Goal: Navigation & Orientation: Find specific page/section

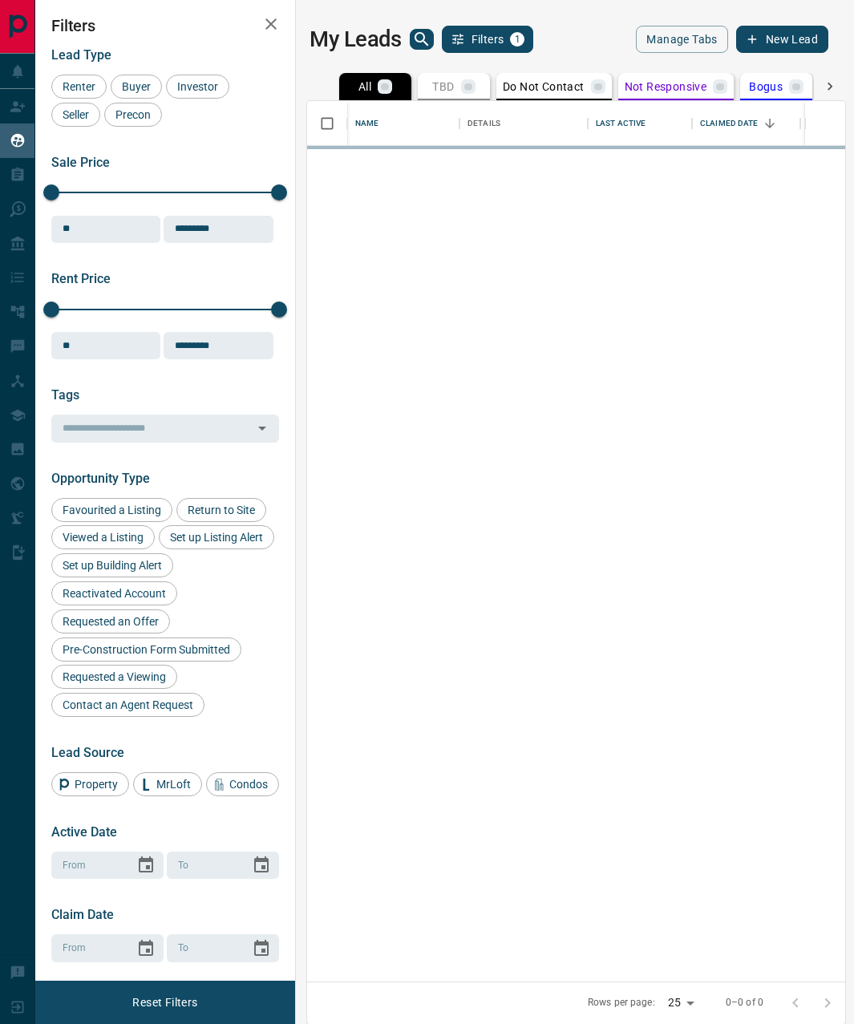
scroll to position [869, 526]
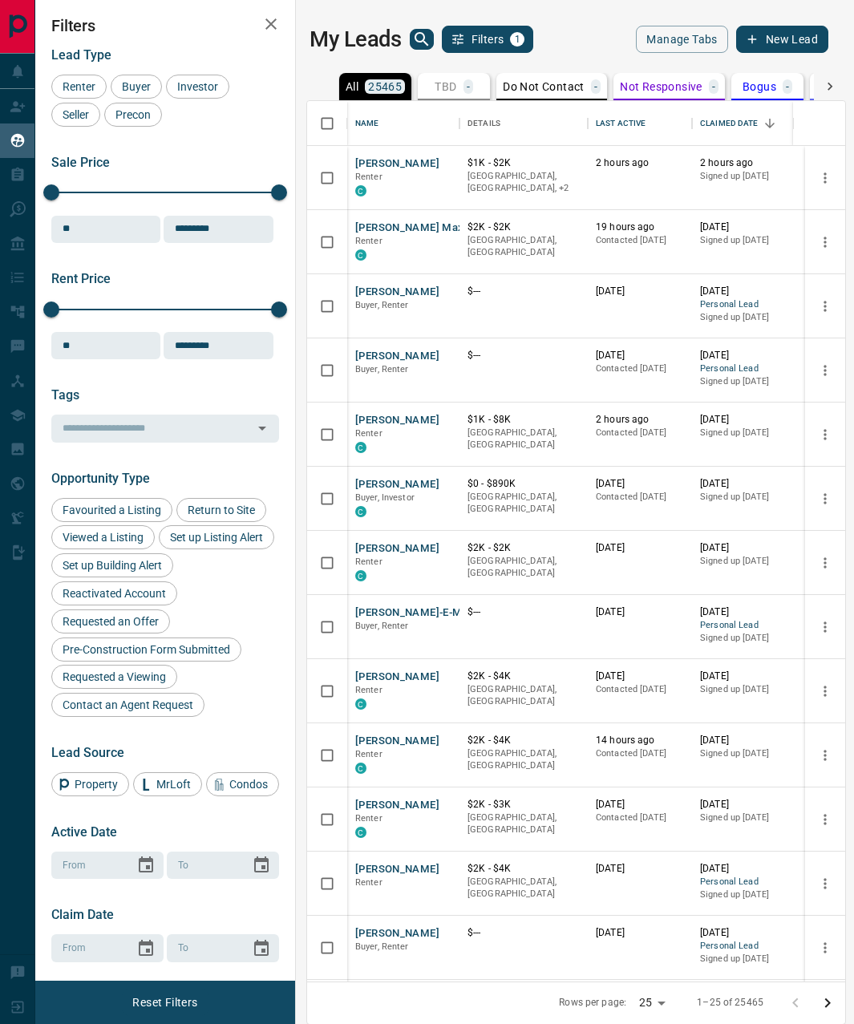
click at [276, 20] on icon "button" at bounding box center [270, 23] width 11 height 11
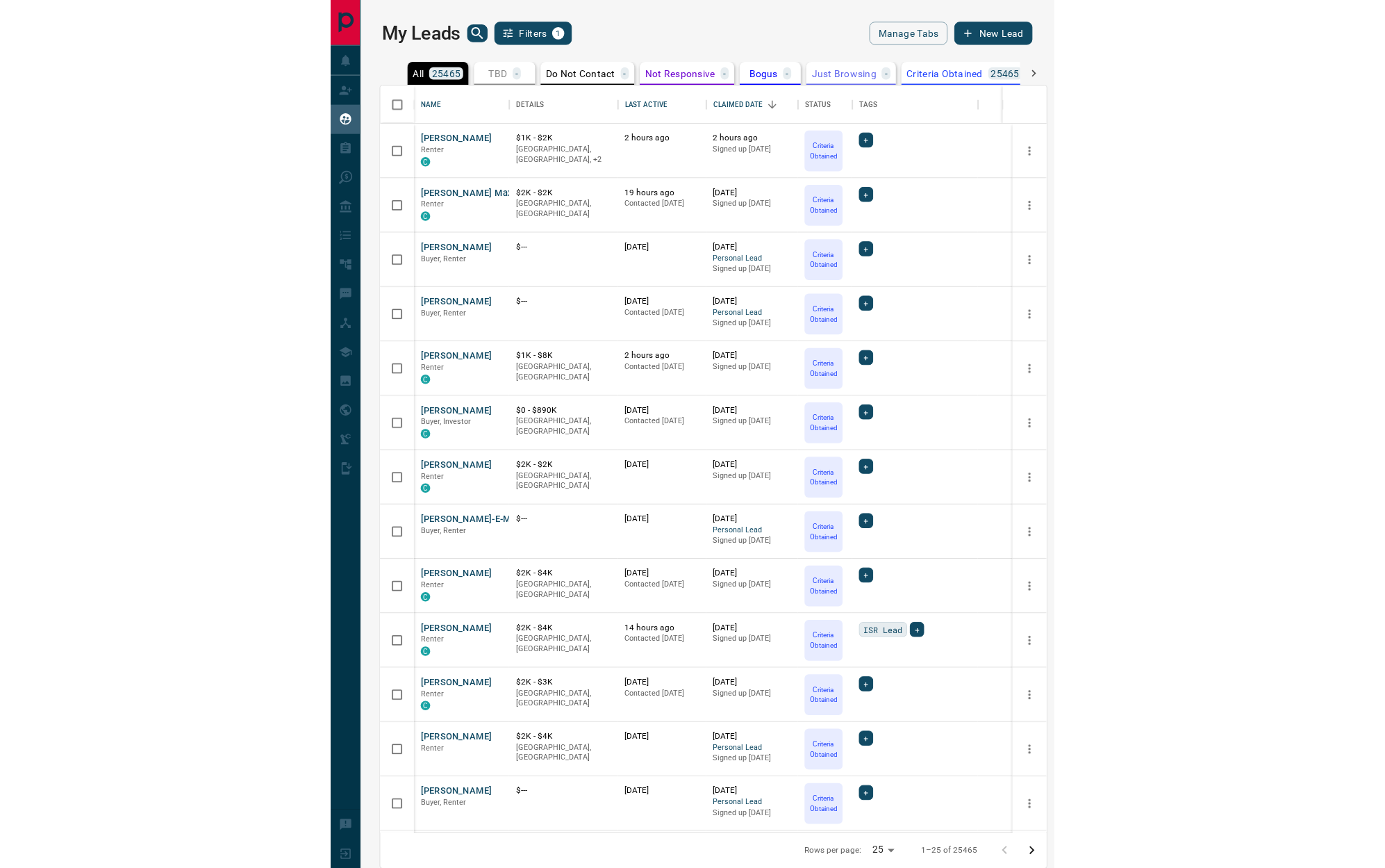
scroll to position [11, 11]
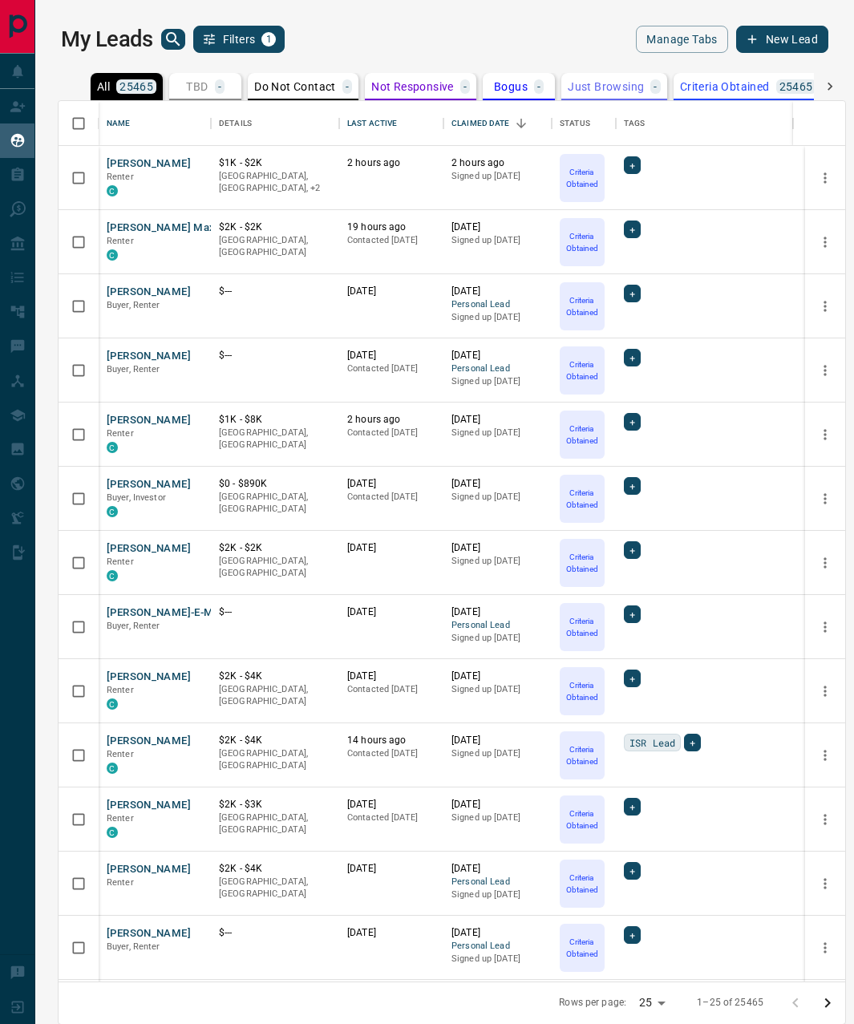
click at [176, 29] on button "search button" at bounding box center [173, 39] width 24 height 21
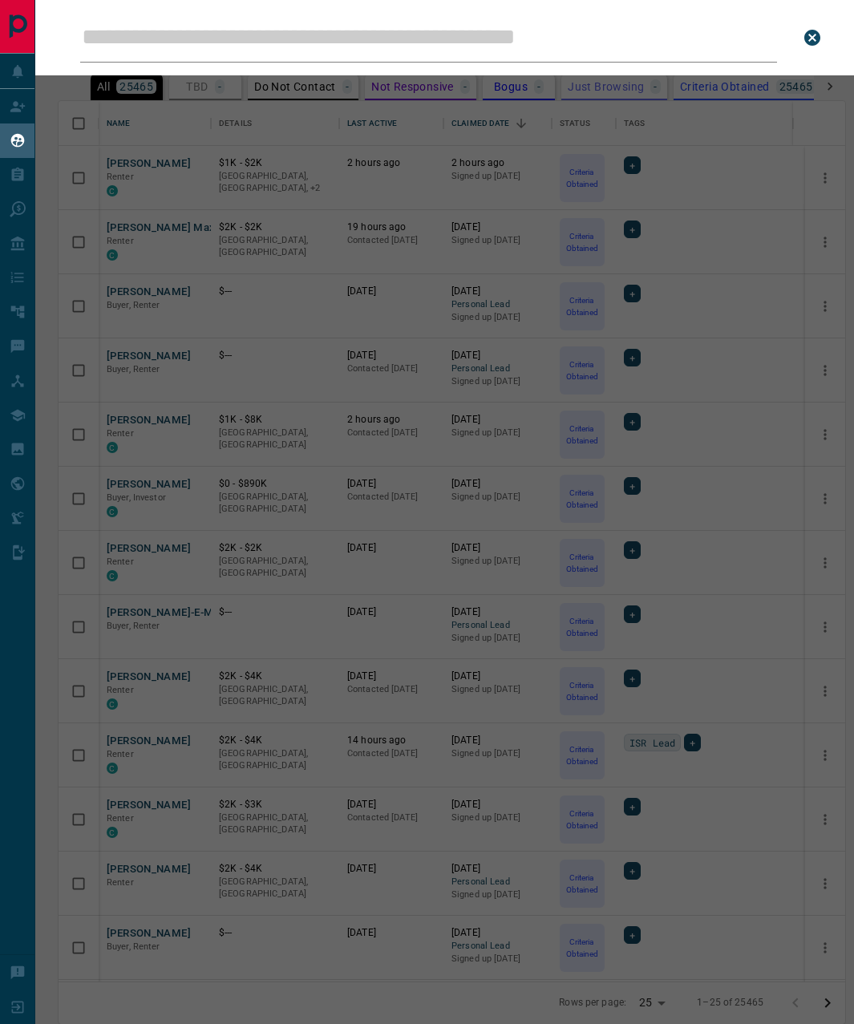
type input "**********"
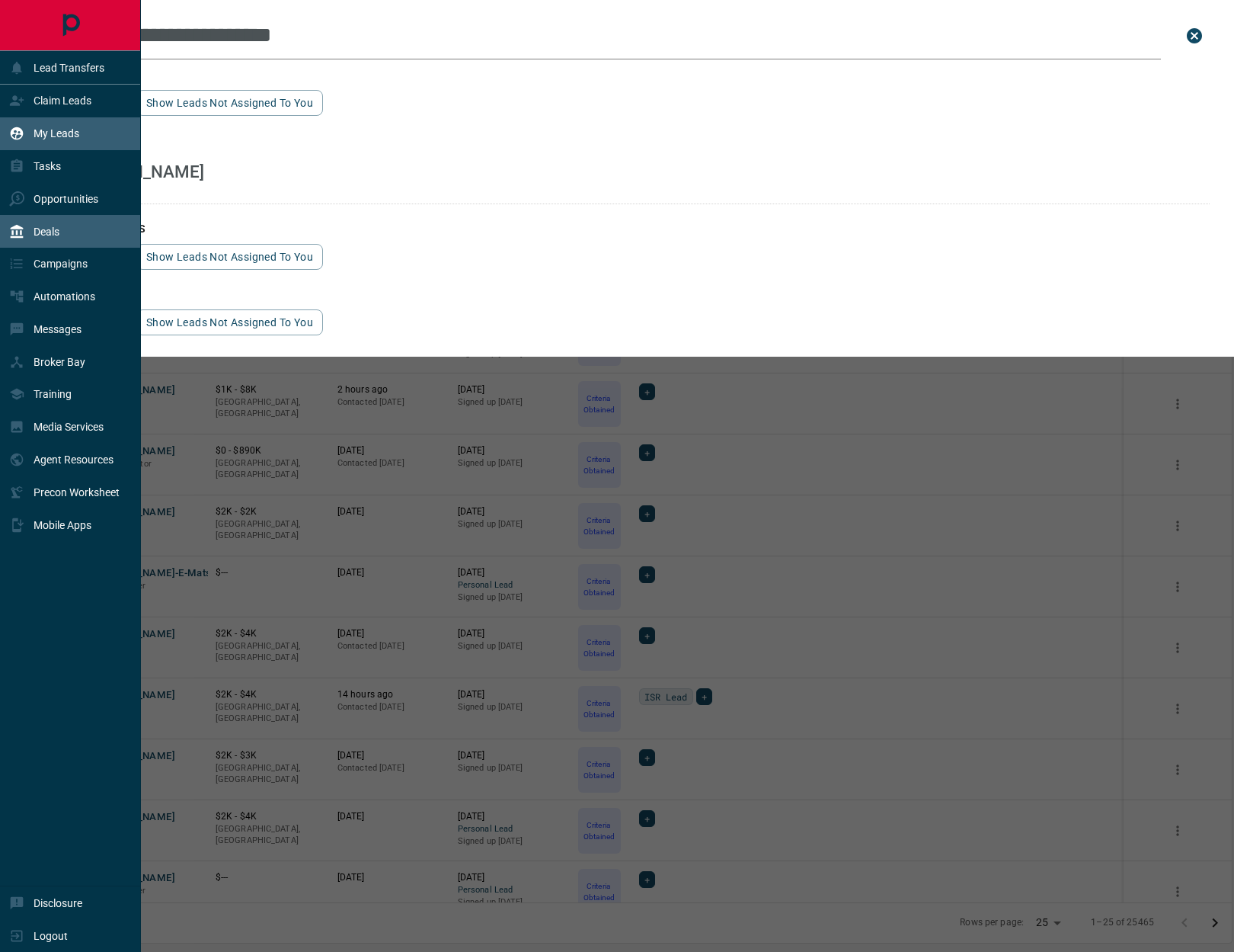
click at [39, 241] on div "Deals" at bounding box center [34, 231] width 50 height 25
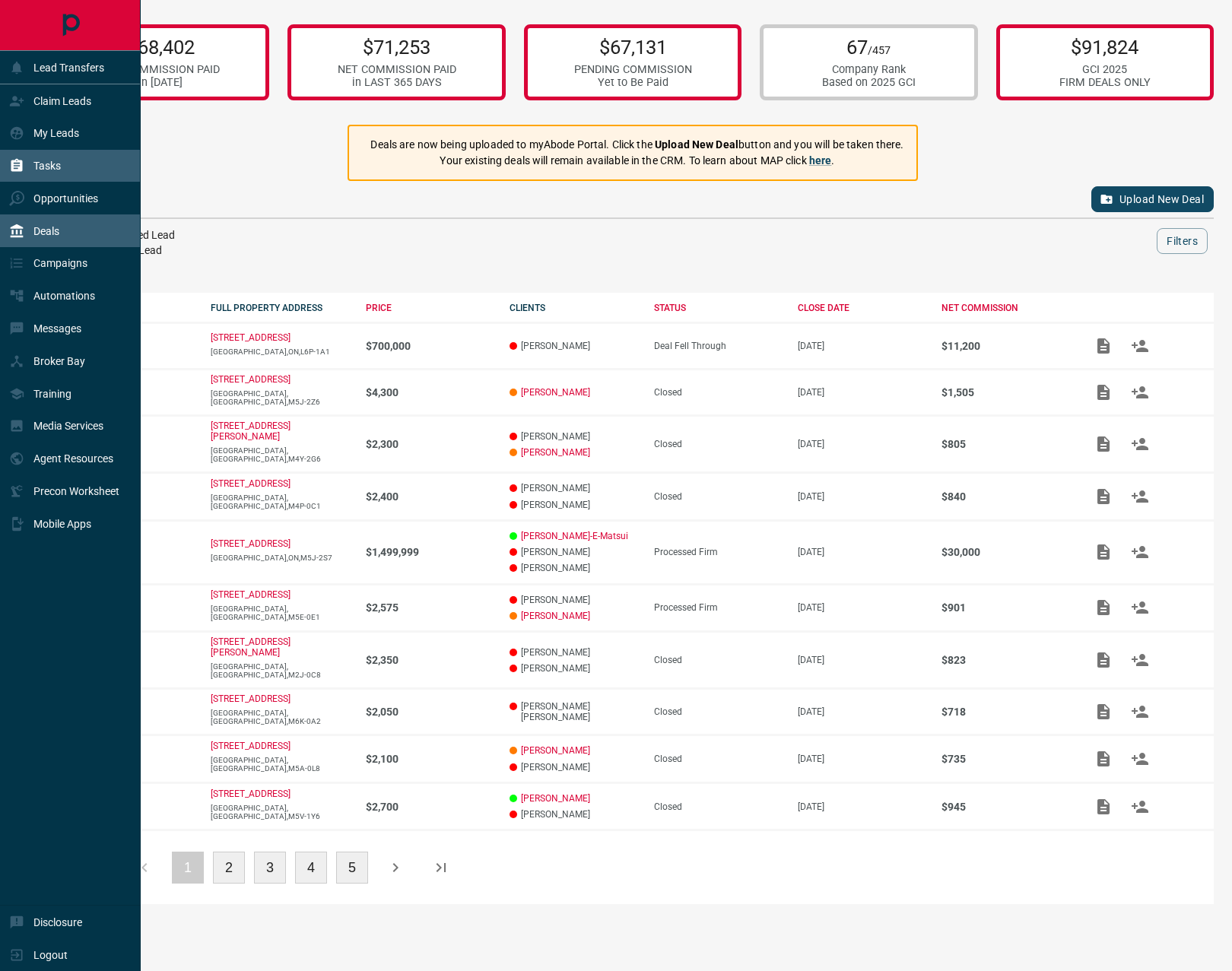
click at [75, 167] on div "Tasks" at bounding box center [70, 166] width 140 height 32
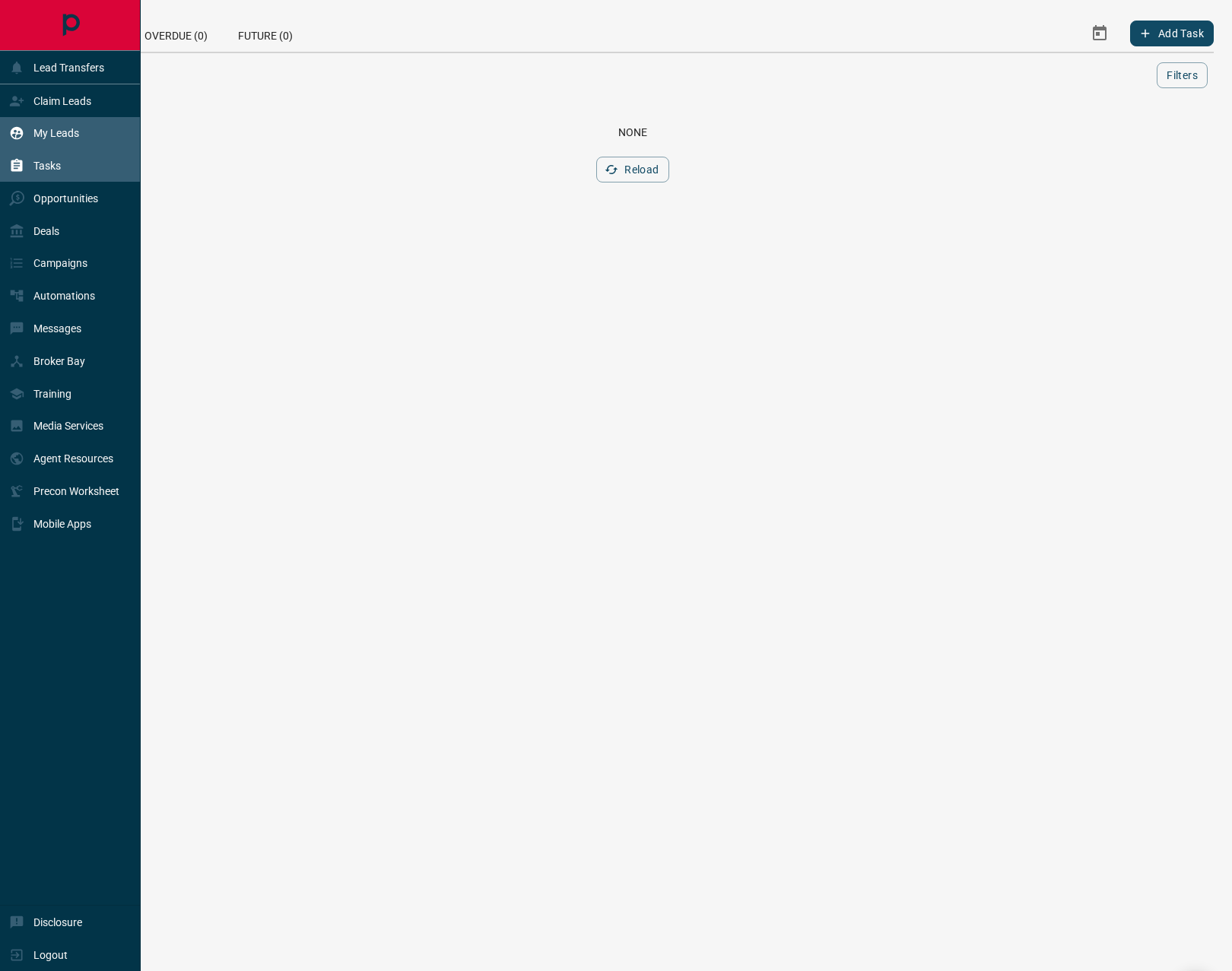
click at [62, 135] on p "My Leads" at bounding box center [56, 133] width 46 height 12
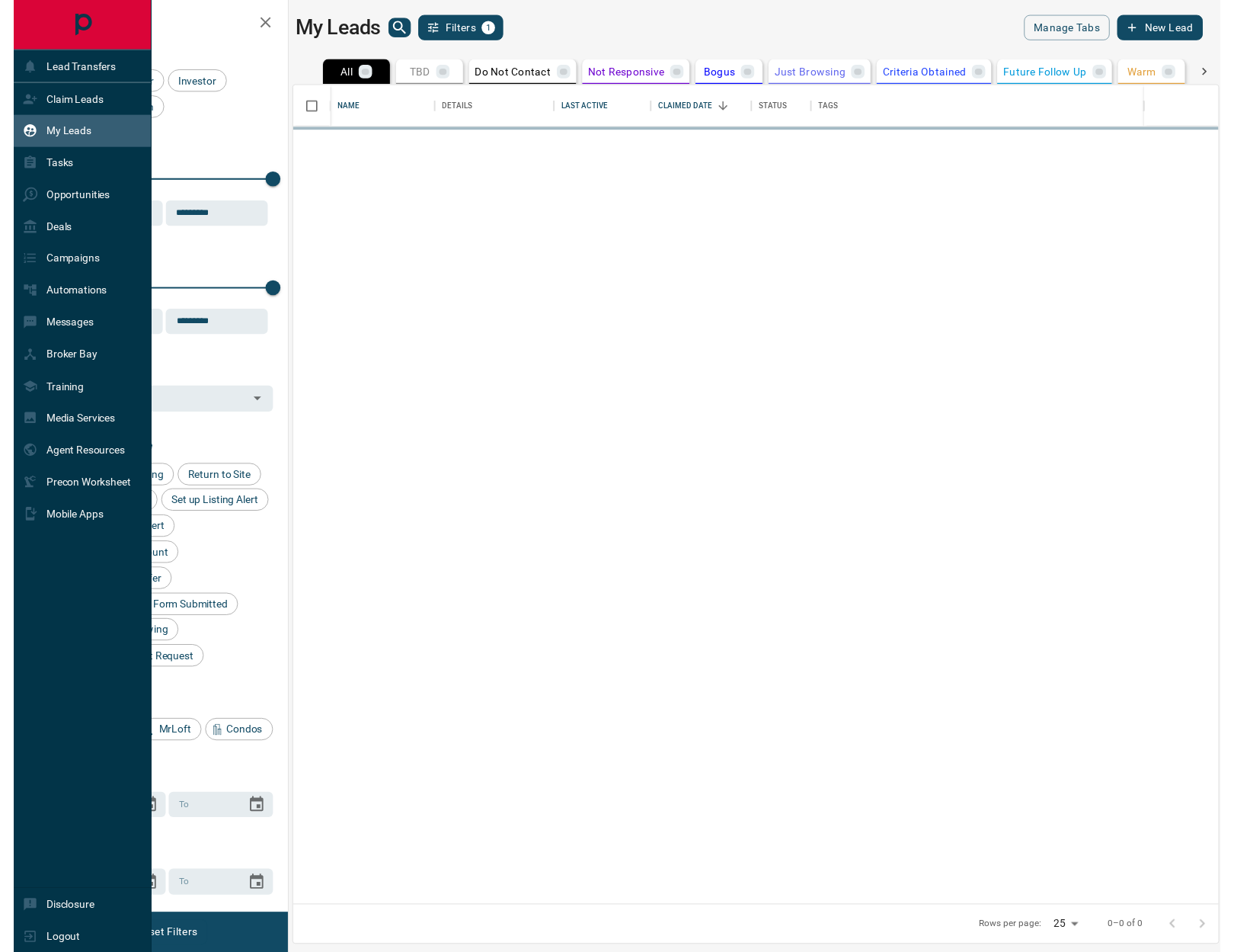
scroll to position [826, 935]
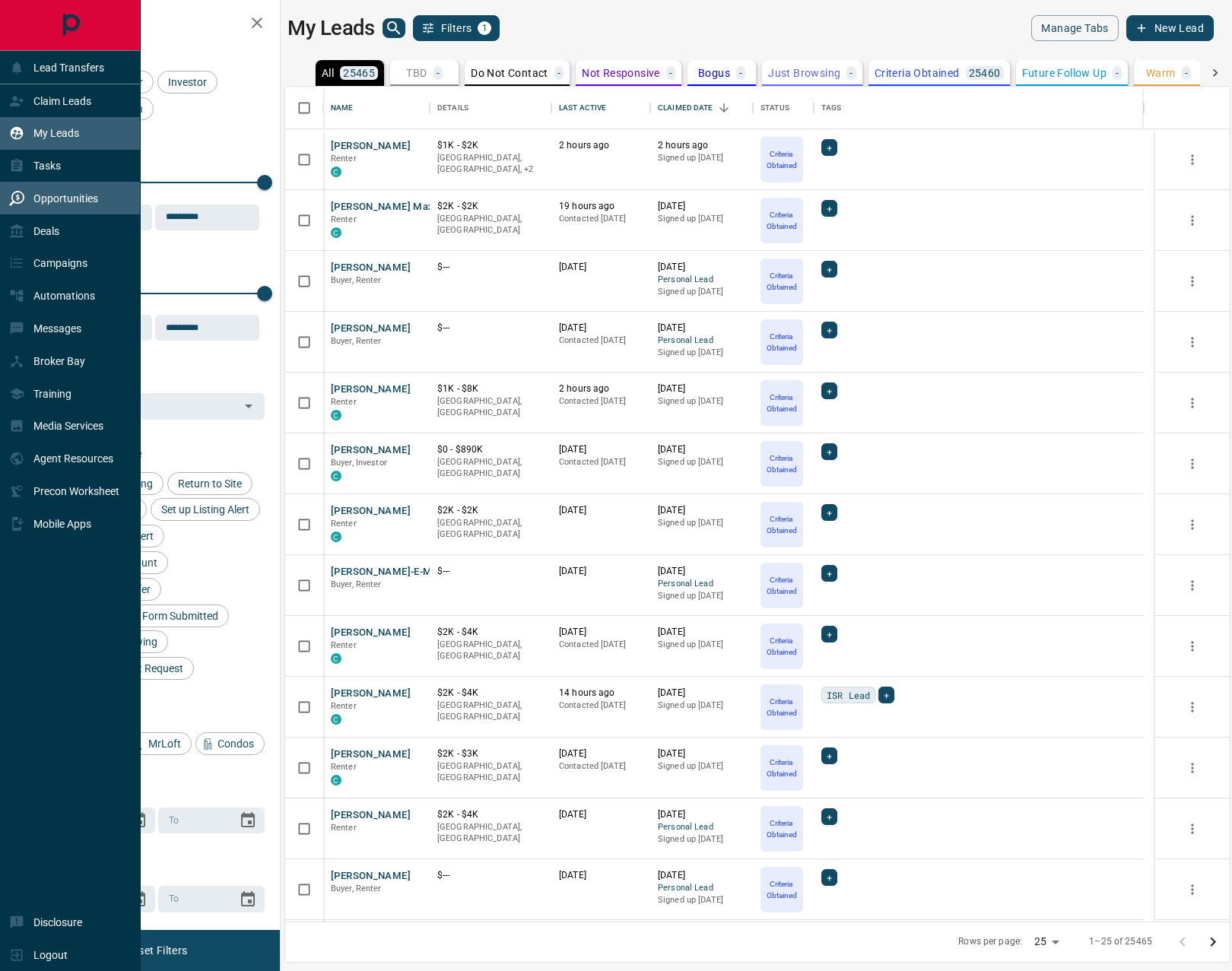
click at [58, 192] on p "Opportunities" at bounding box center [65, 198] width 64 height 12
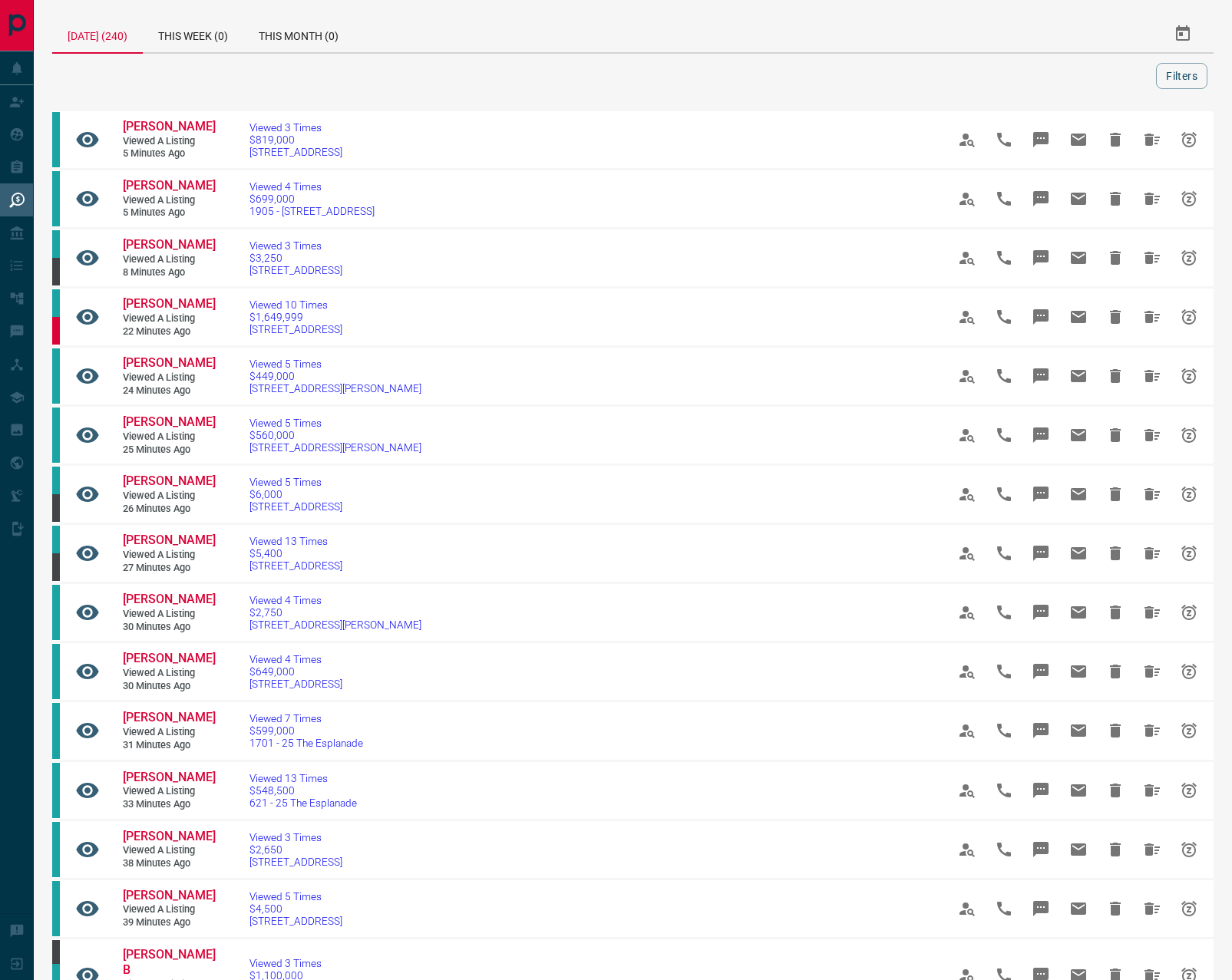
click at [817, 76] on div at bounding box center [607, 76] width 1098 height 26
click at [817, 69] on button "Filters" at bounding box center [1182, 76] width 52 height 26
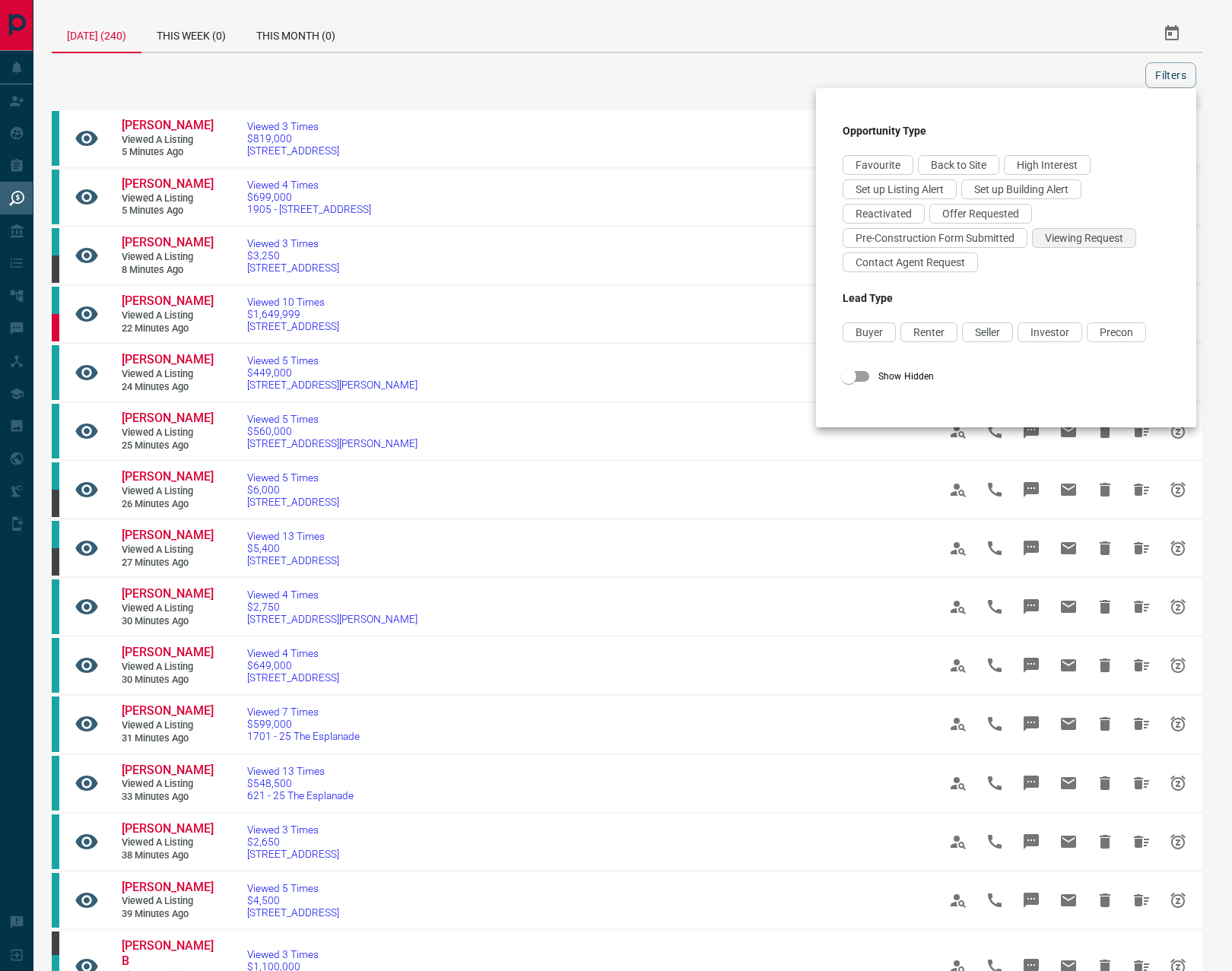
click at [809, 237] on span "Viewing Request" at bounding box center [1084, 238] width 79 height 12
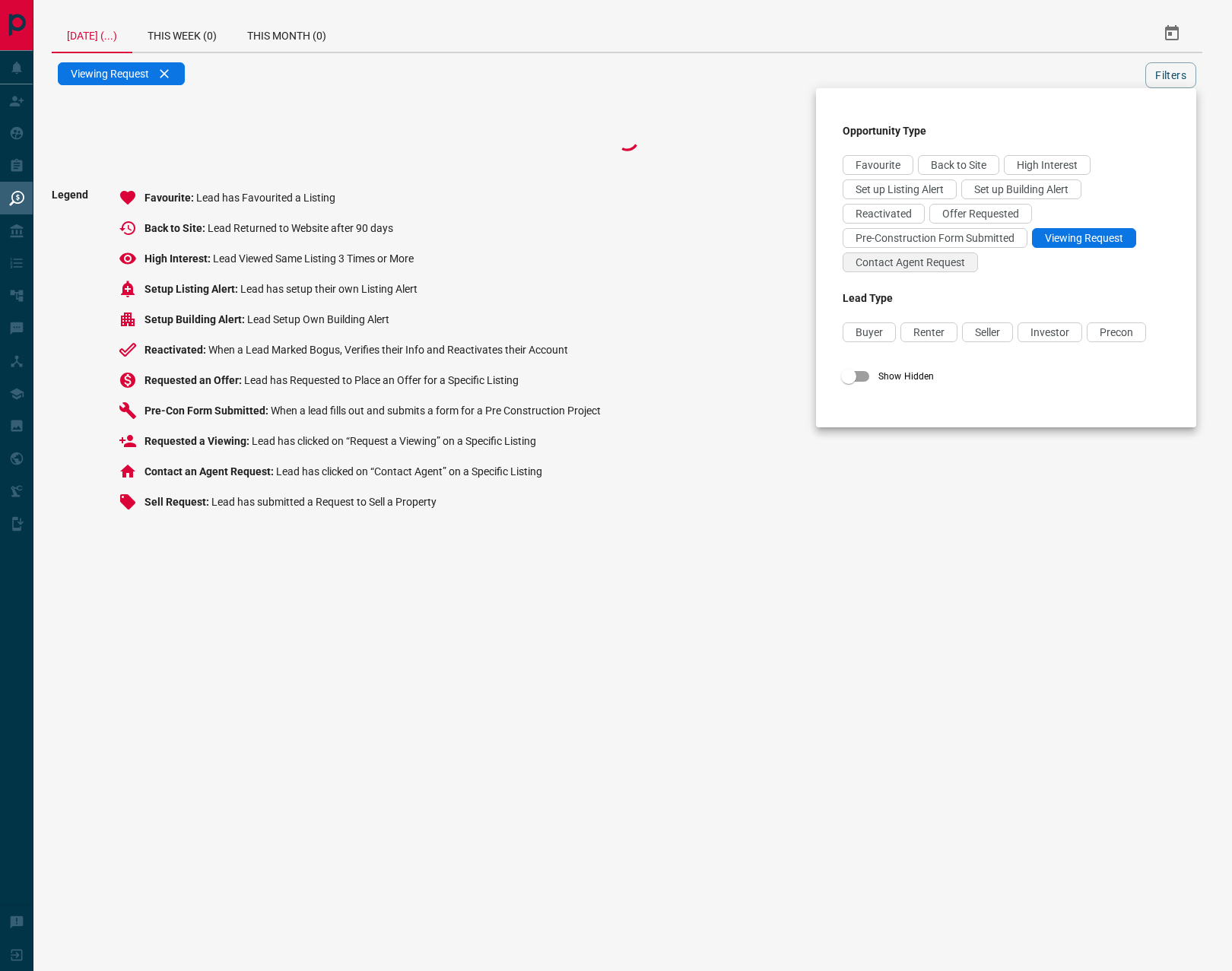
click at [809, 262] on span "Contact Agent Request" at bounding box center [910, 262] width 110 height 12
click at [809, 207] on div "Offer Requested" at bounding box center [981, 213] width 102 height 20
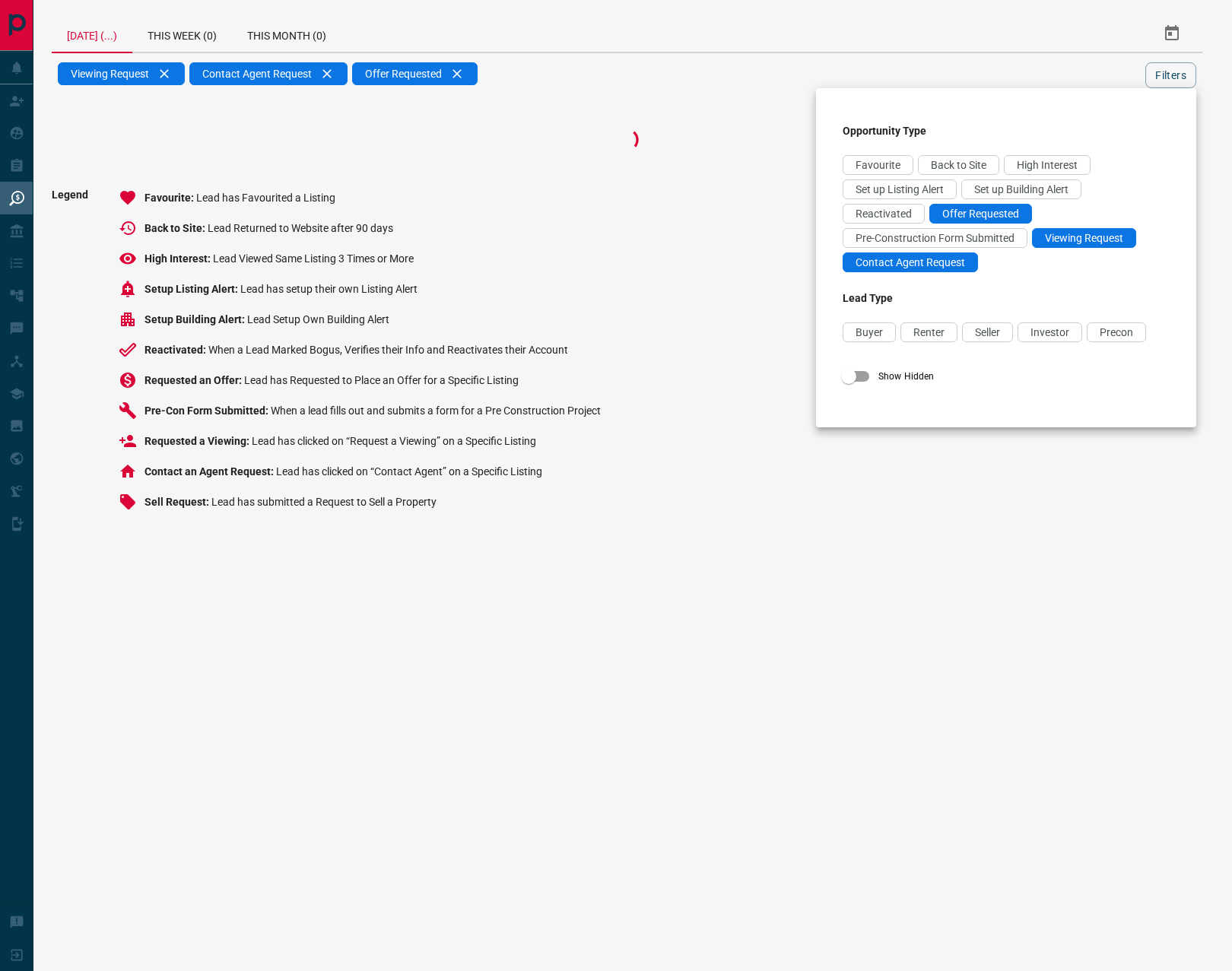
click at [809, 67] on div at bounding box center [616, 486] width 1232 height 971
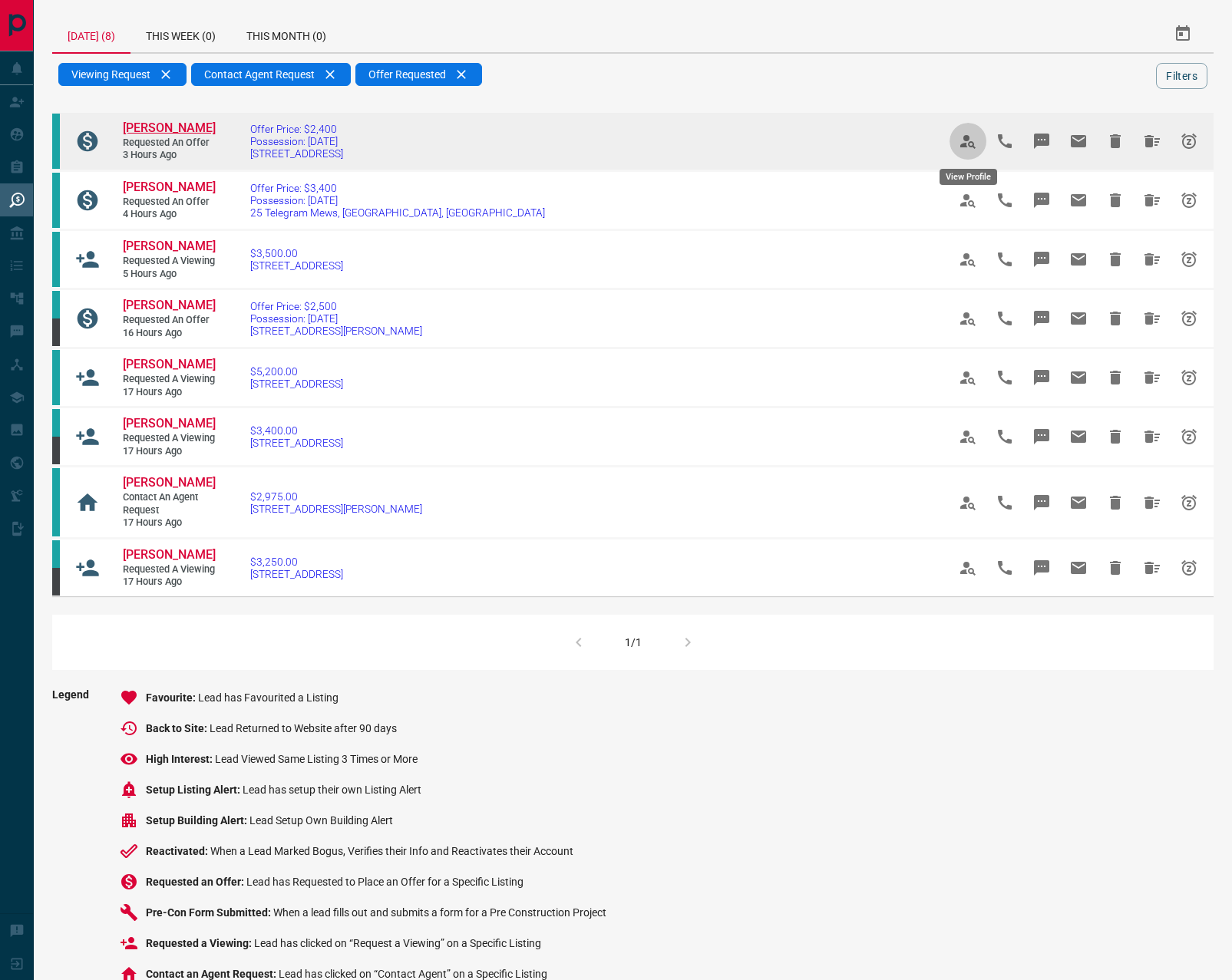
click at [155, 128] on span "[PERSON_NAME]" at bounding box center [168, 127] width 93 height 14
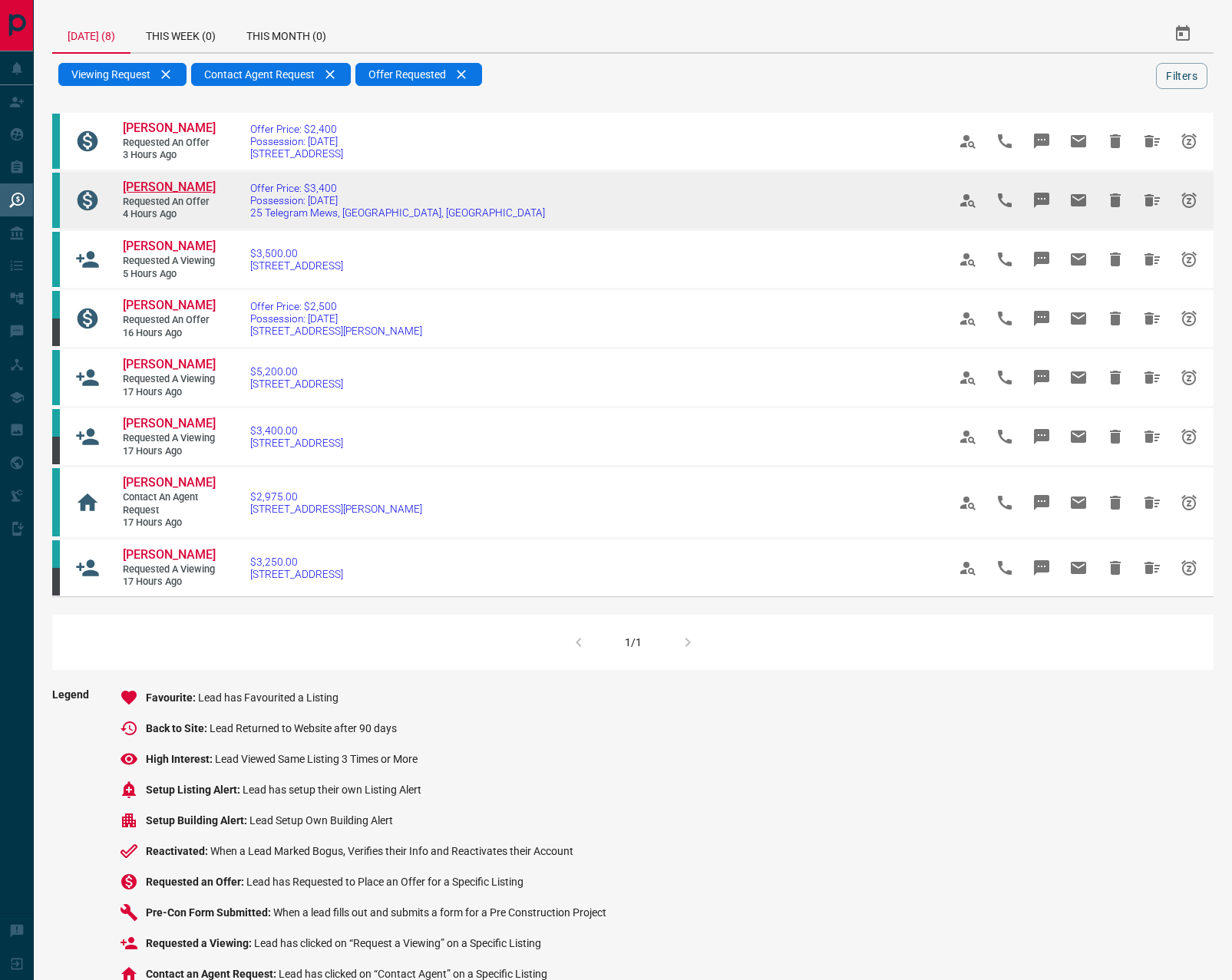
click at [177, 189] on span "[PERSON_NAME]" at bounding box center [168, 187] width 93 height 14
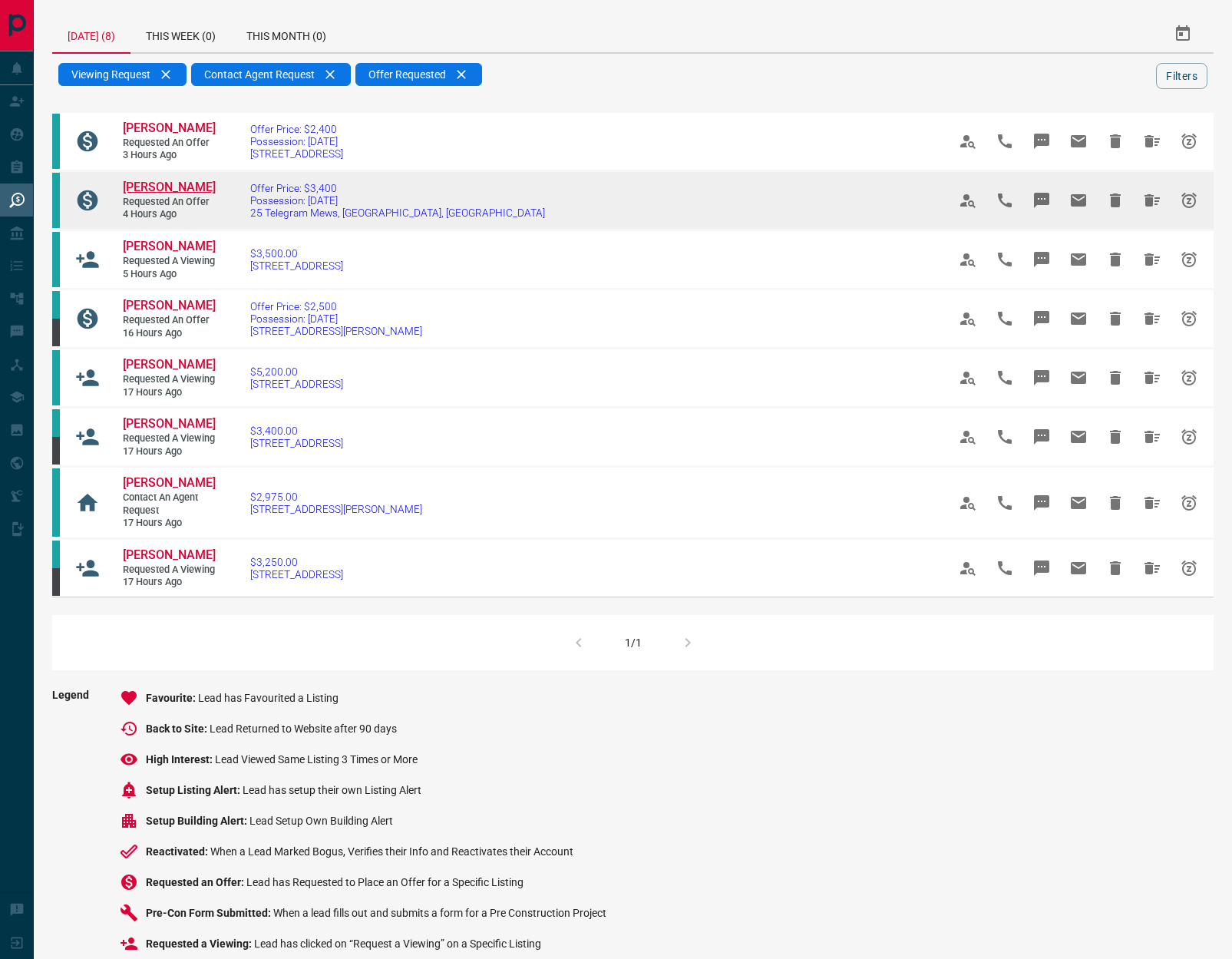
click at [161, 185] on span "[PERSON_NAME]" at bounding box center [168, 187] width 93 height 14
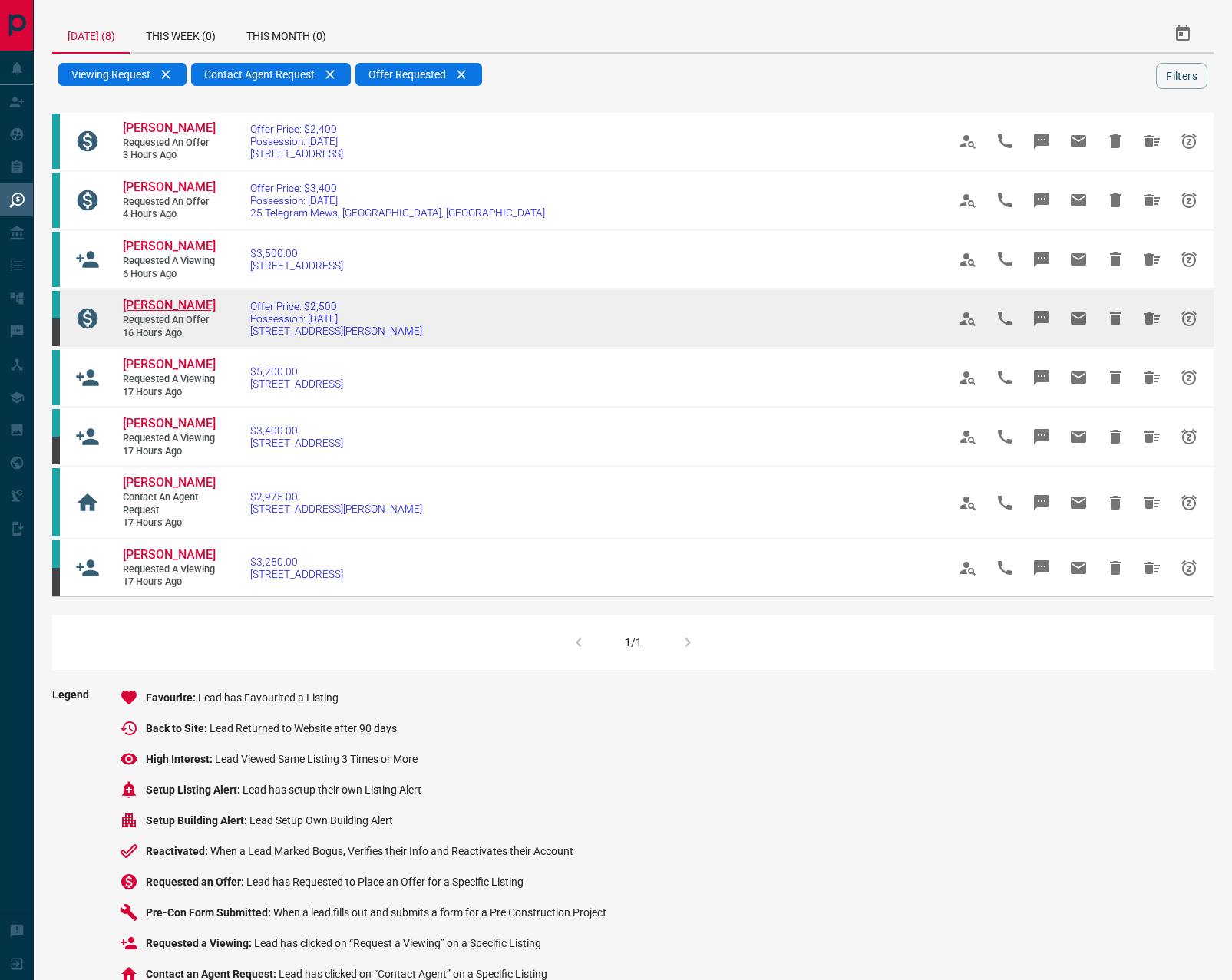
click at [179, 310] on span "[PERSON_NAME]" at bounding box center [168, 304] width 93 height 14
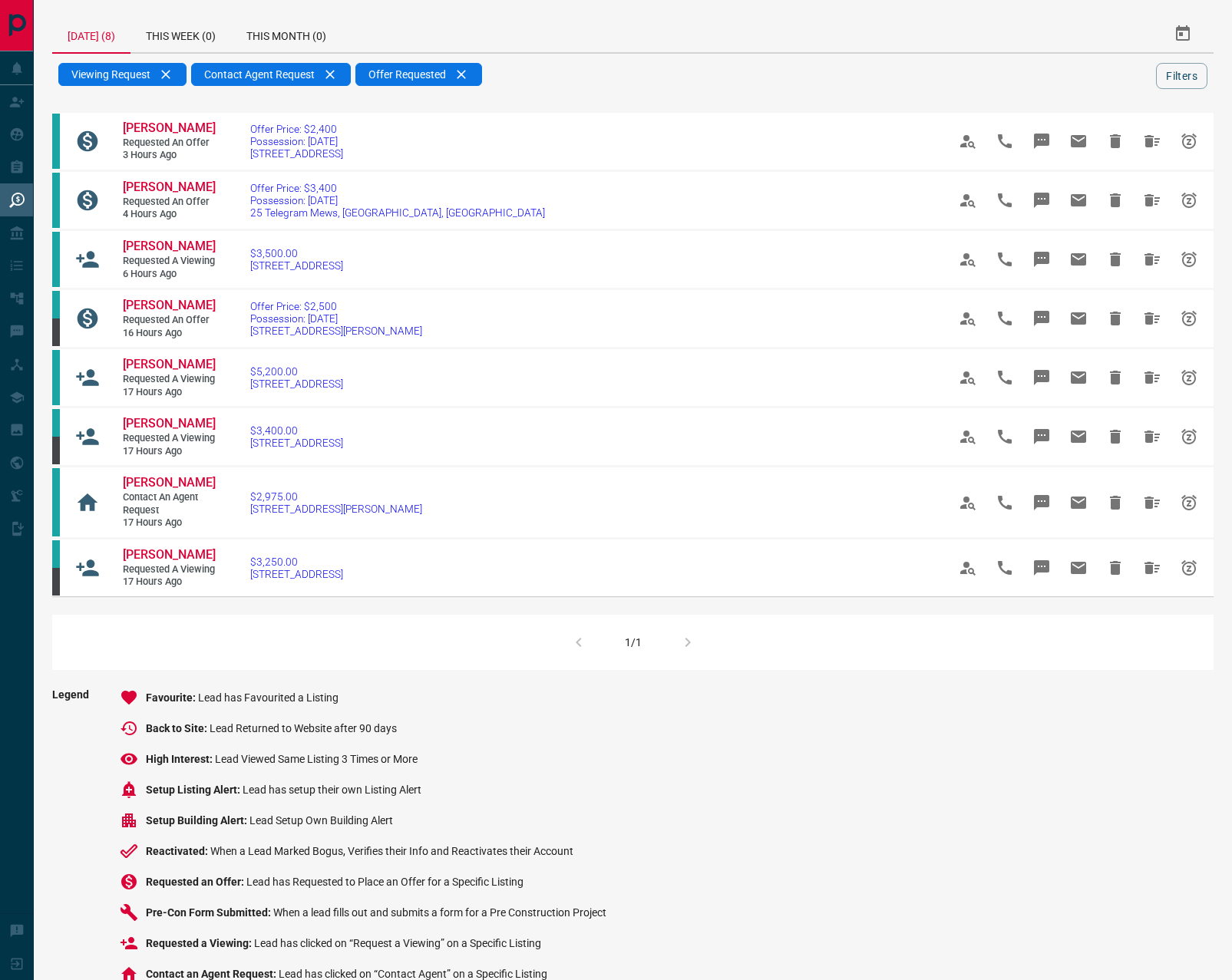
click at [182, 371] on span "[PERSON_NAME]" at bounding box center [168, 364] width 93 height 14
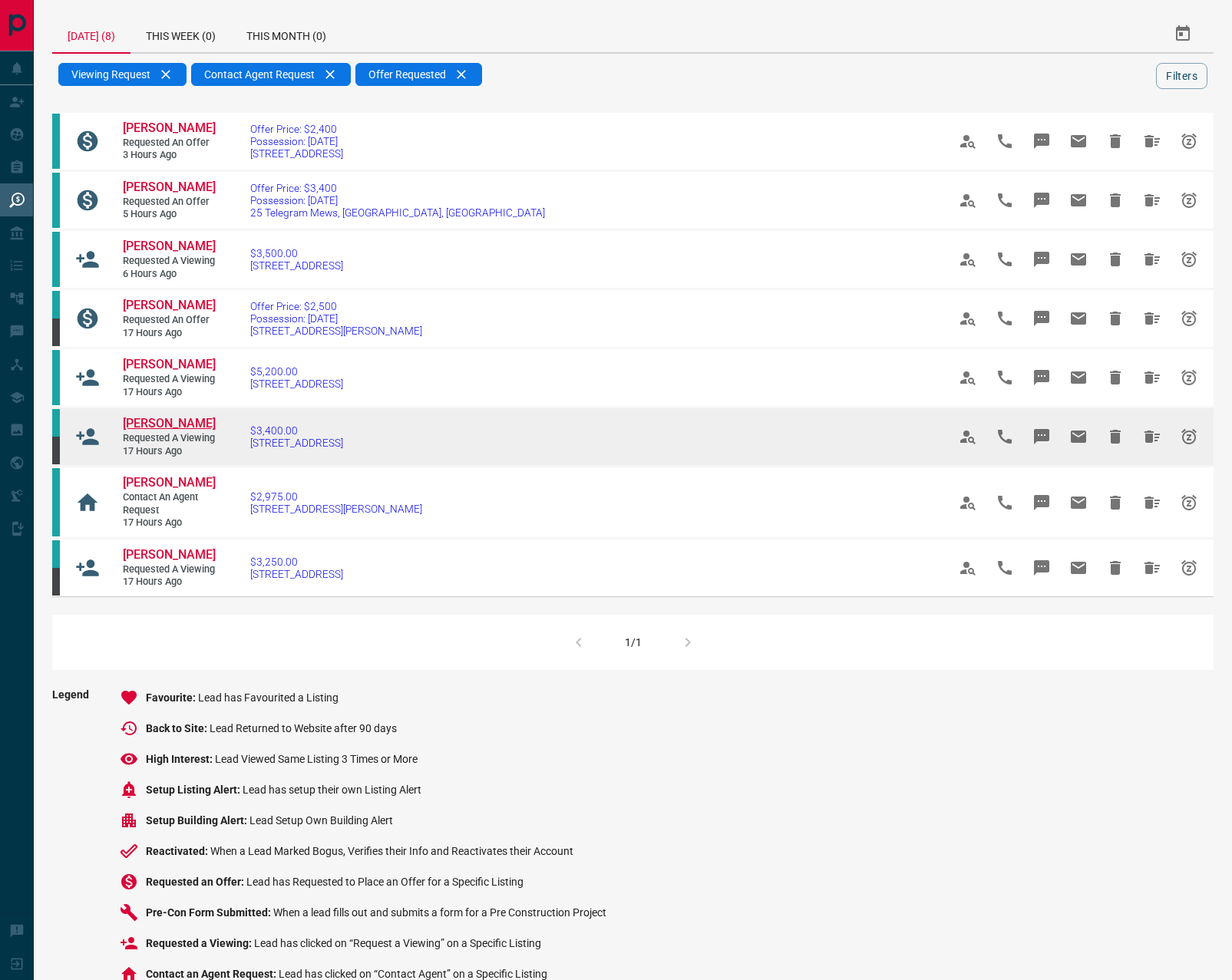
click at [144, 431] on span "[PERSON_NAME]" at bounding box center [168, 423] width 93 height 14
drag, startPoint x: 166, startPoint y: 541, endPoint x: 168, endPoint y: 520, distance: 21.1
click at [166, 490] on span "[PERSON_NAME]" at bounding box center [168, 482] width 93 height 14
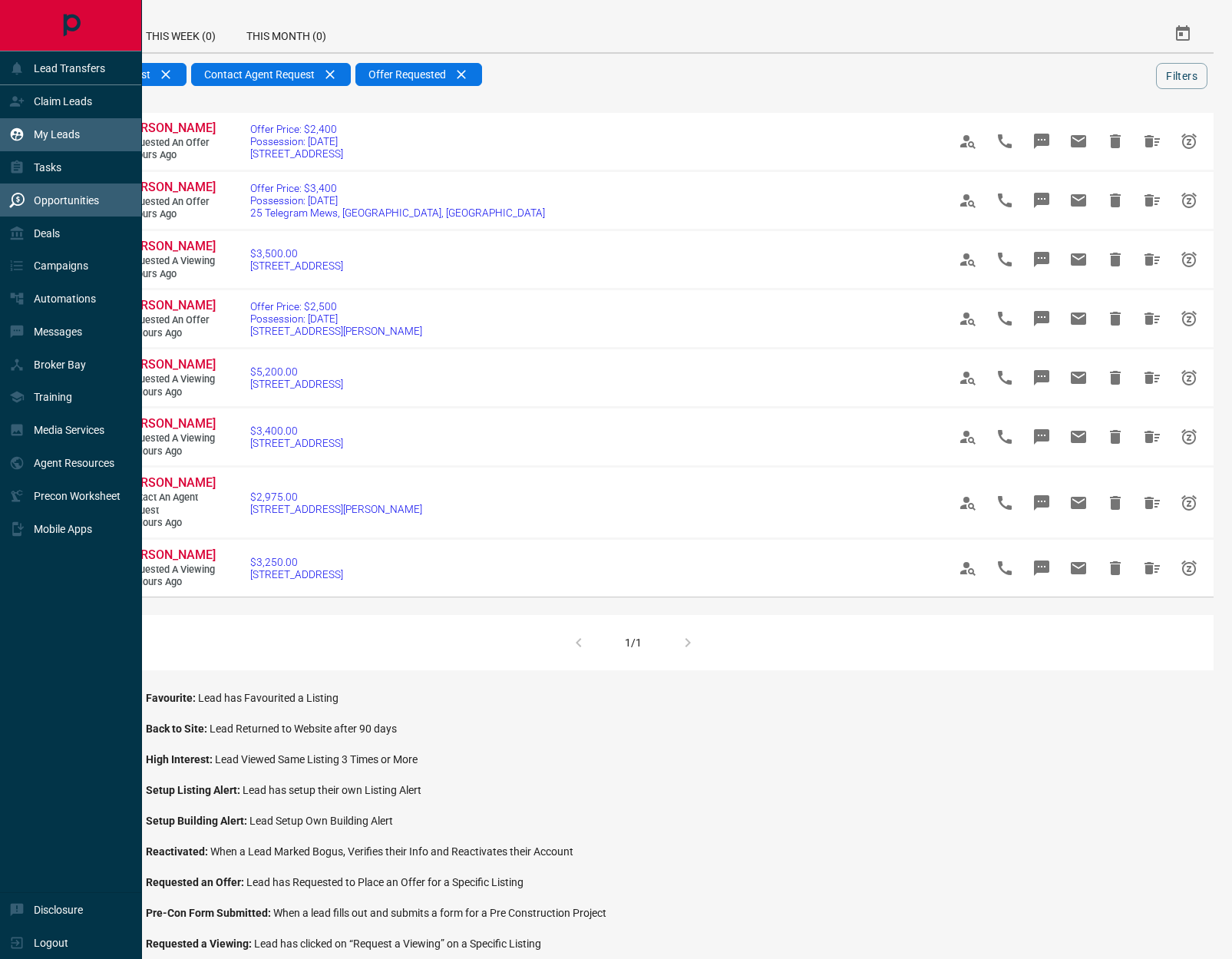
click at [71, 125] on div "My Leads" at bounding box center [45, 135] width 71 height 25
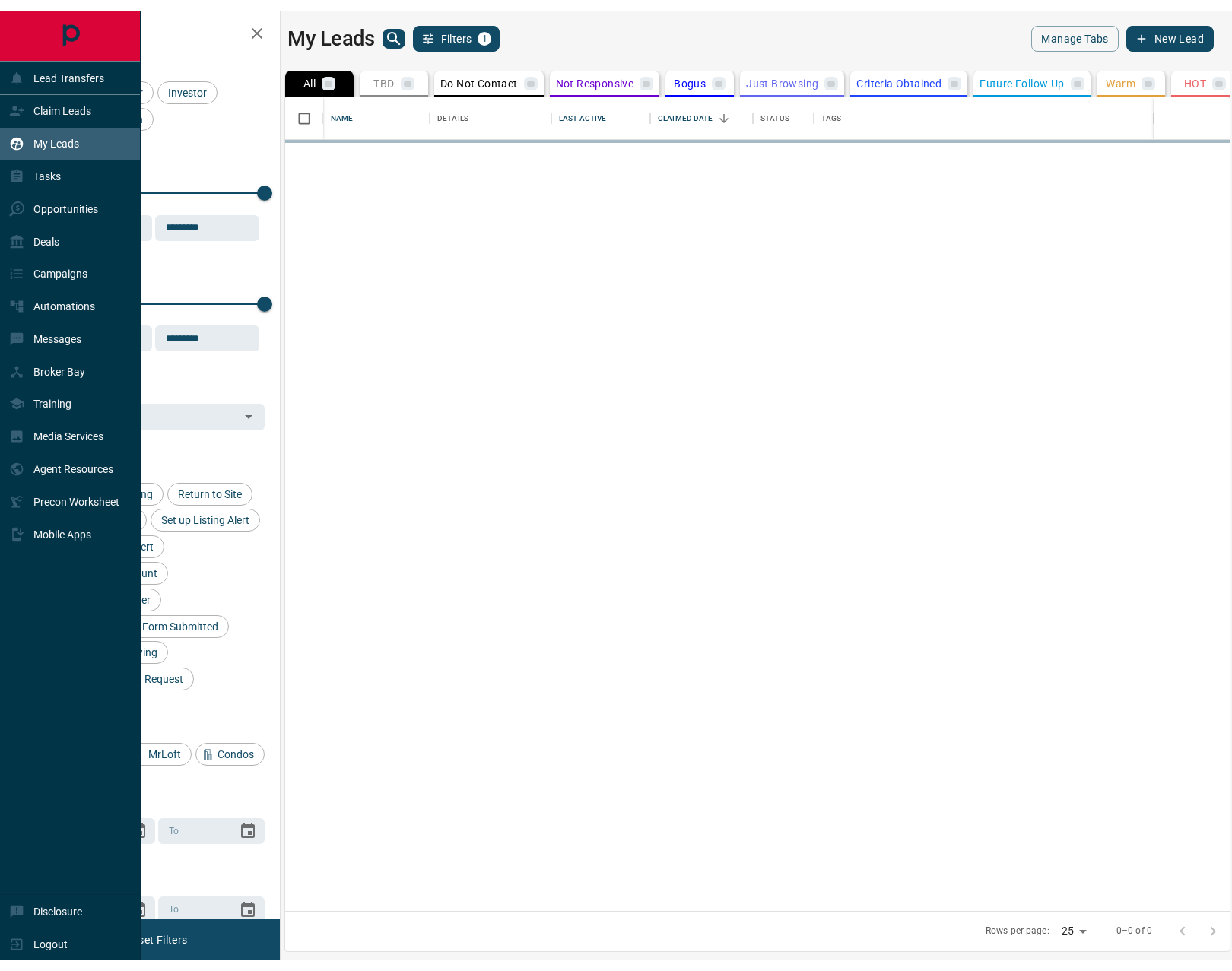
scroll to position [12, 12]
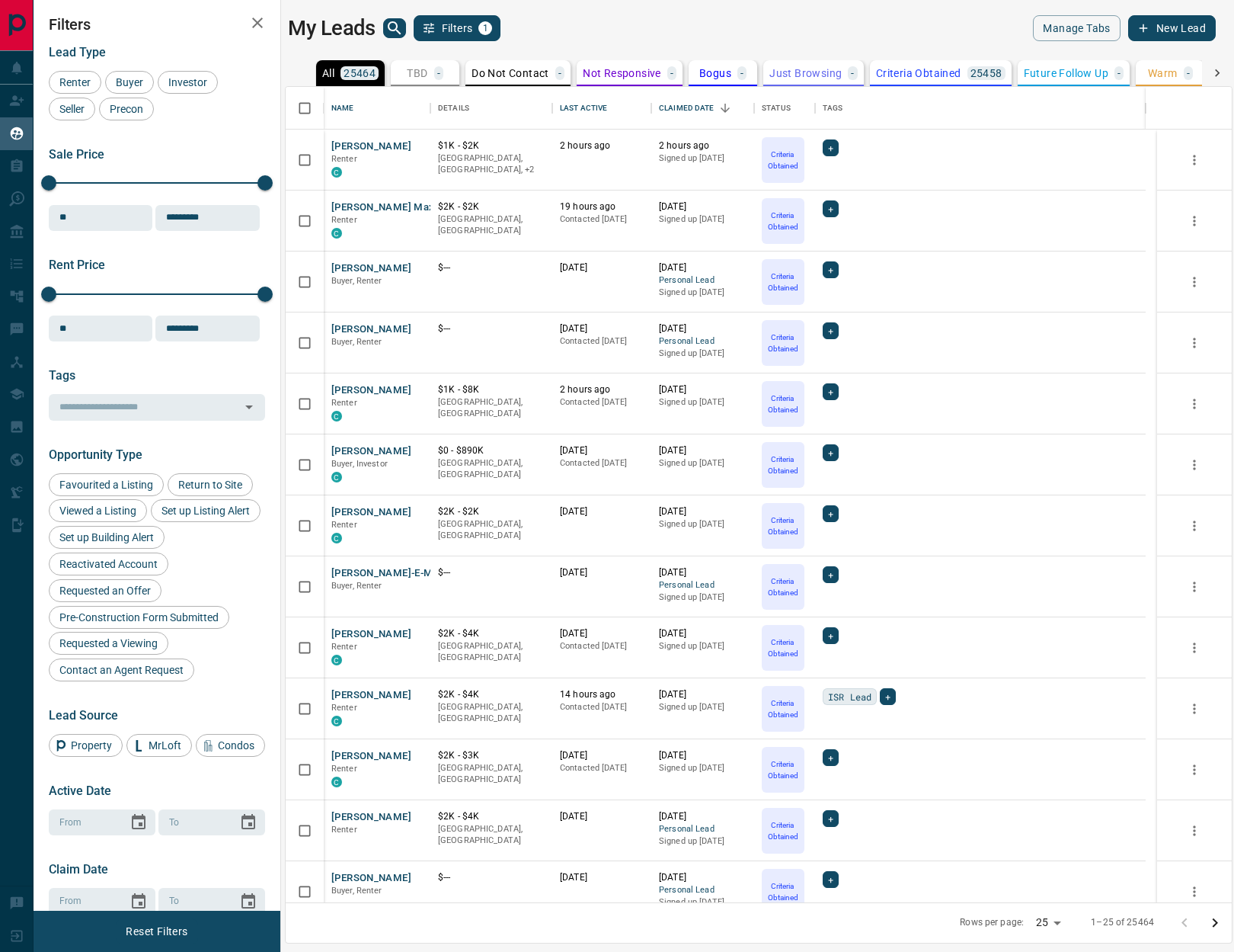
click at [398, 17] on div "My Leads Filters 1" at bounding box center [520, 28] width 464 height 26
click at [400, 22] on icon "search button" at bounding box center [394, 28] width 18 height 18
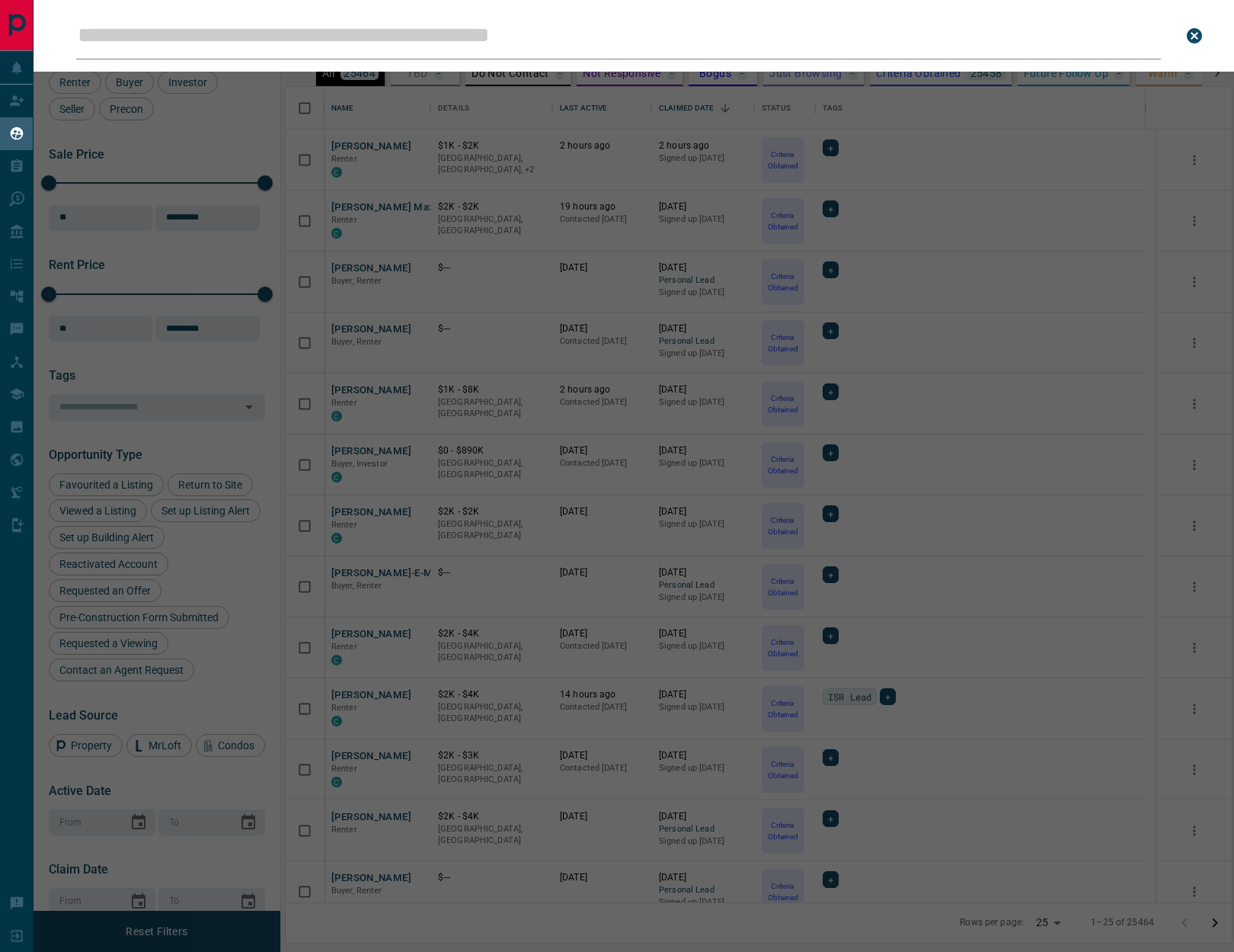
type input "**********"
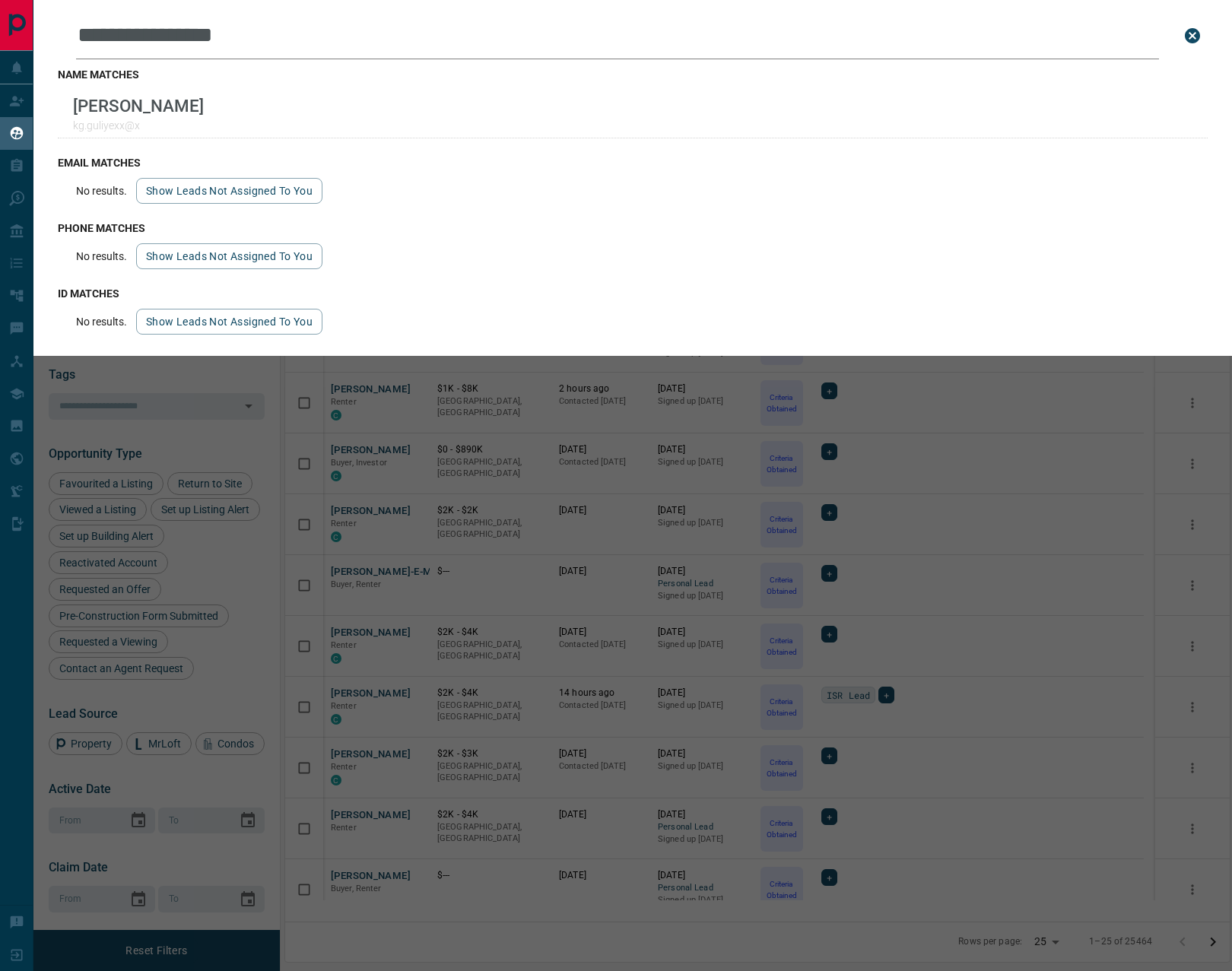
scroll to position [824, 933]
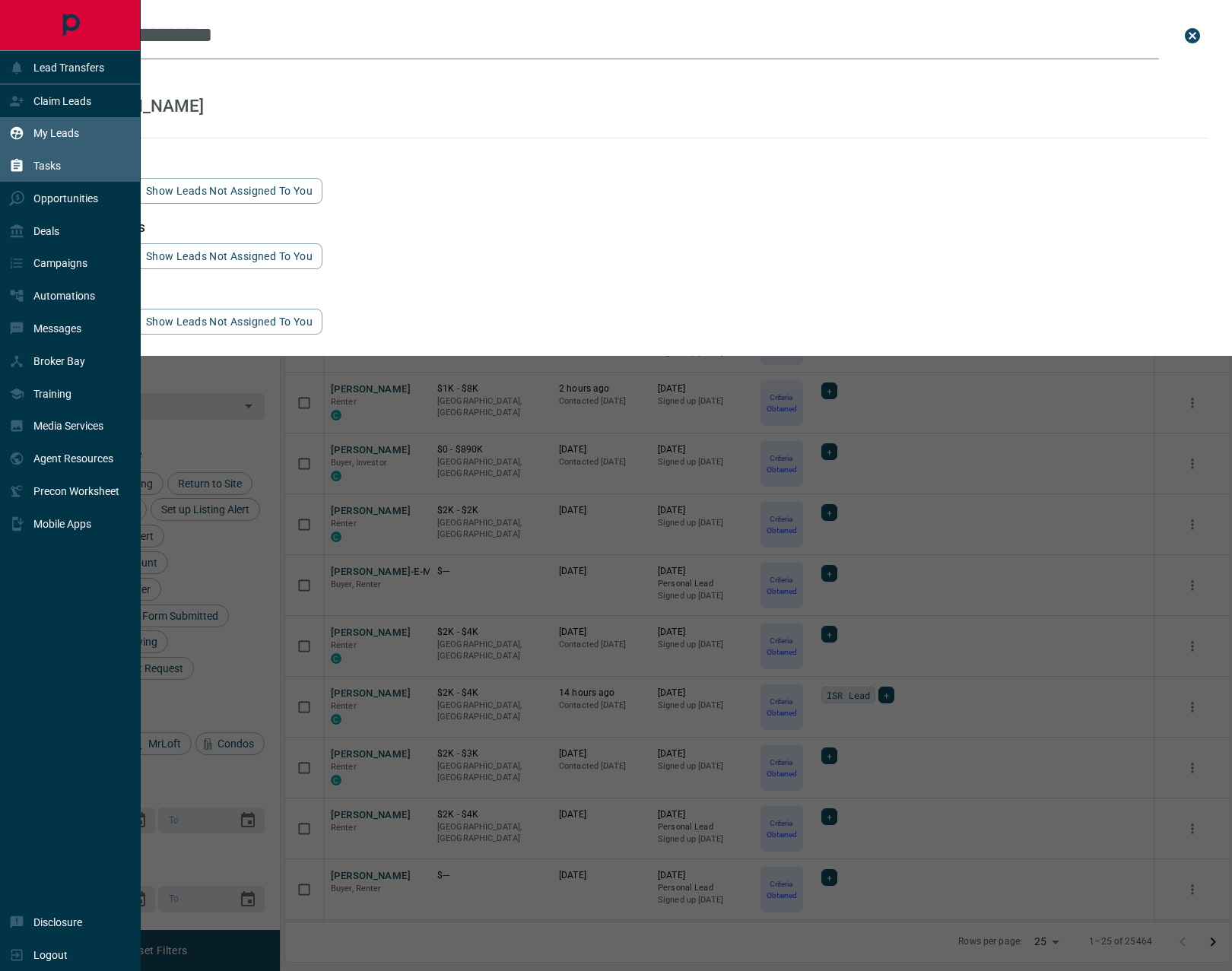
click at [40, 164] on p "Tasks" at bounding box center [46, 165] width 28 height 12
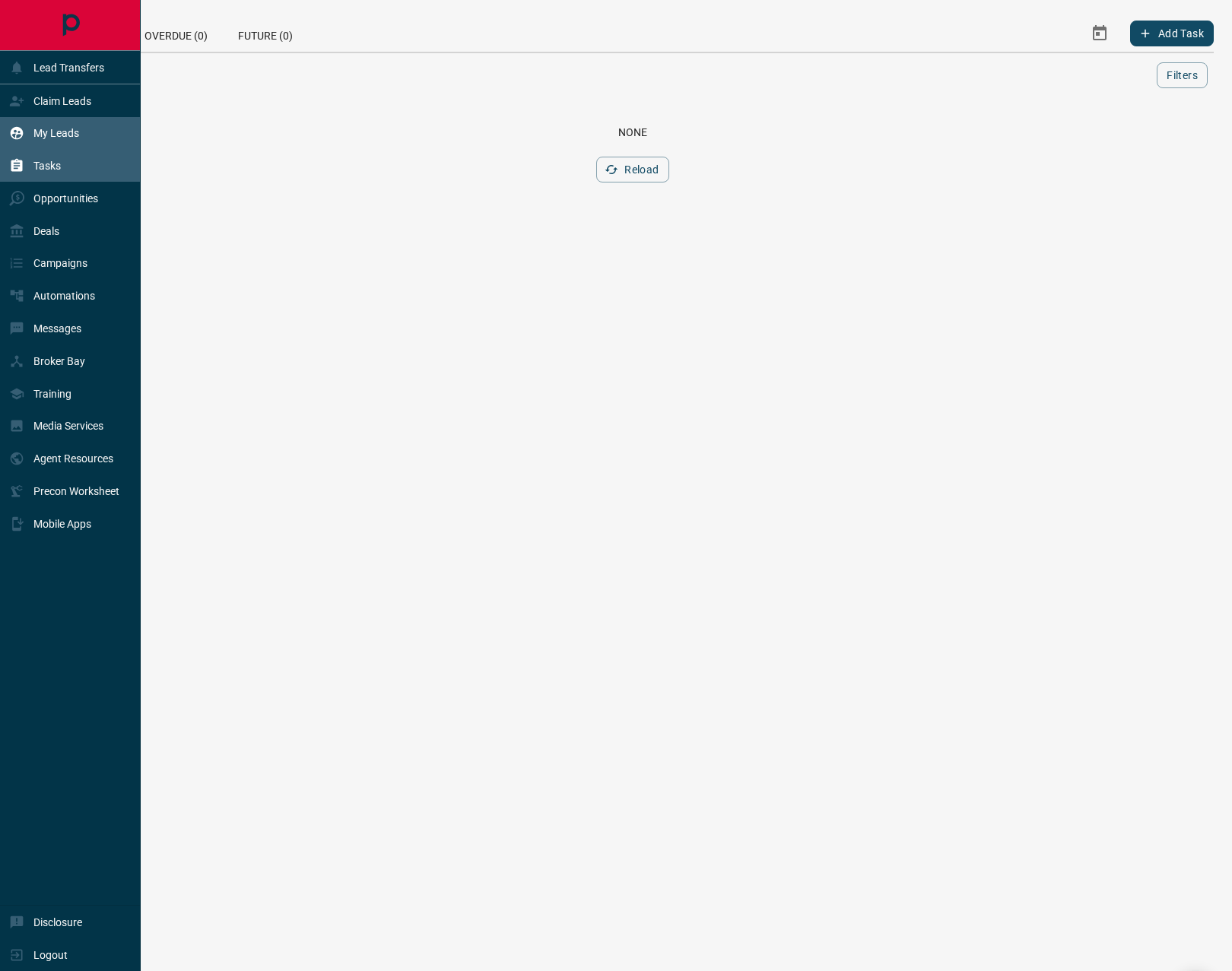
click at [64, 134] on p "My Leads" at bounding box center [56, 133] width 46 height 12
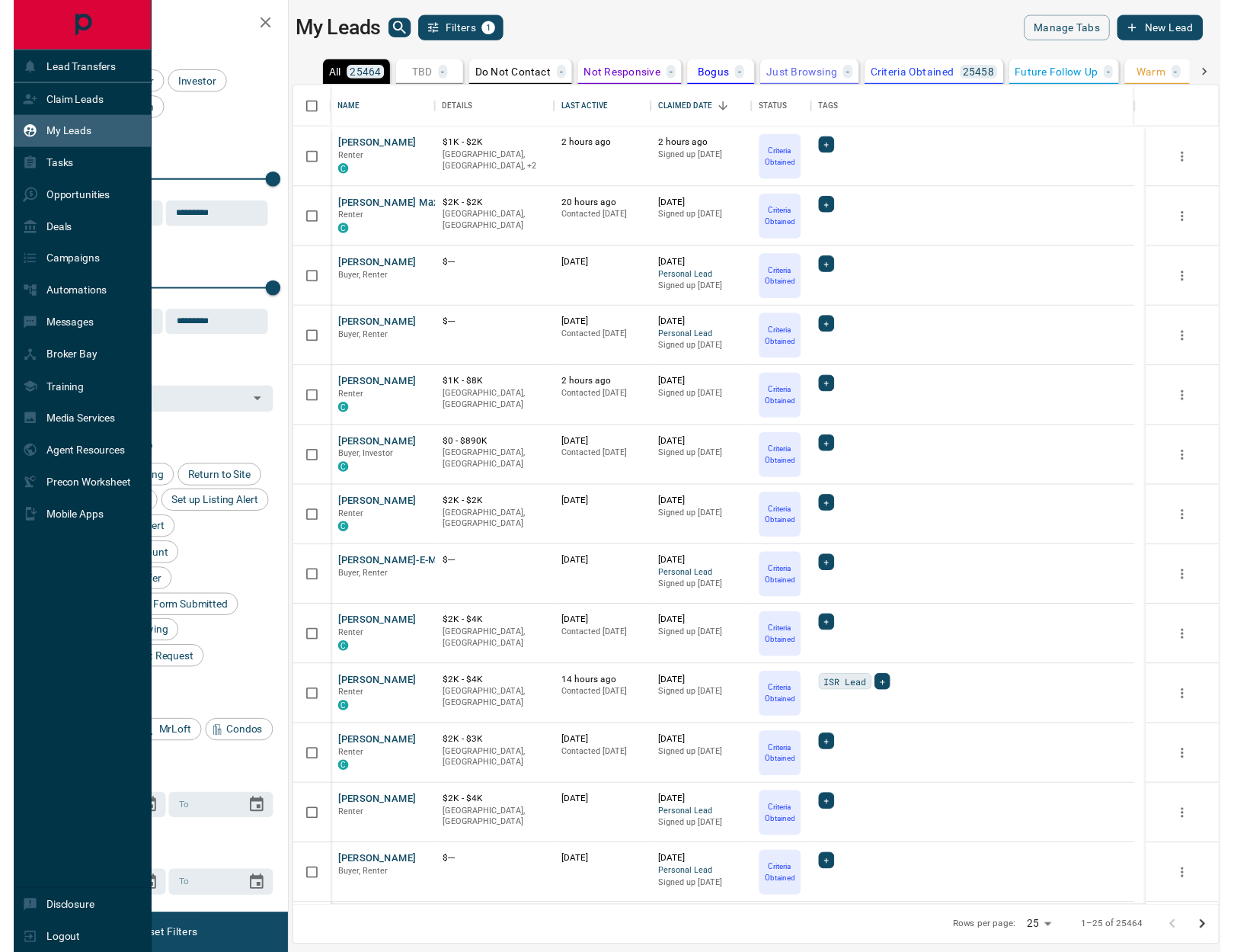
scroll to position [826, 935]
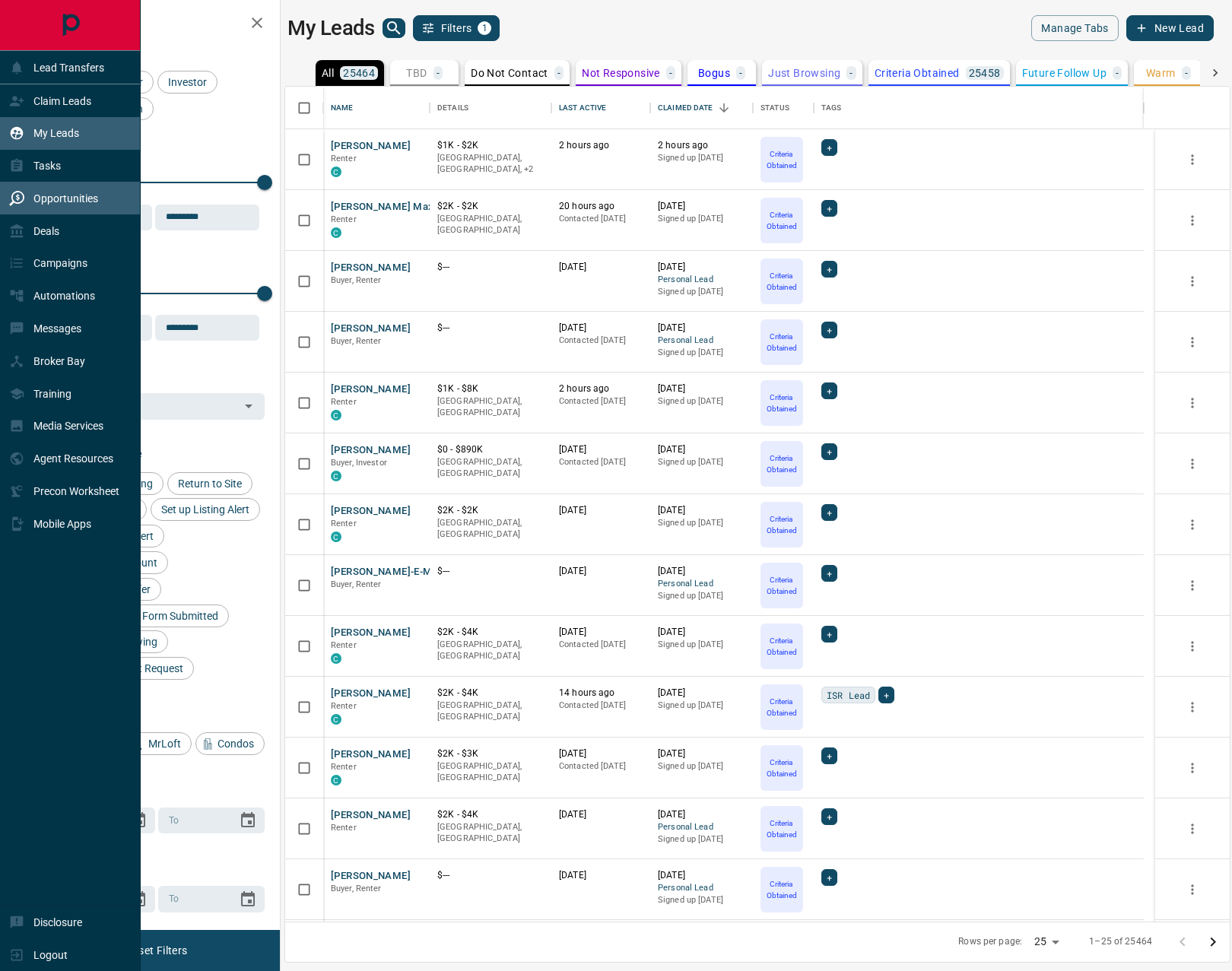
click at [71, 198] on p "Opportunities" at bounding box center [65, 198] width 64 height 12
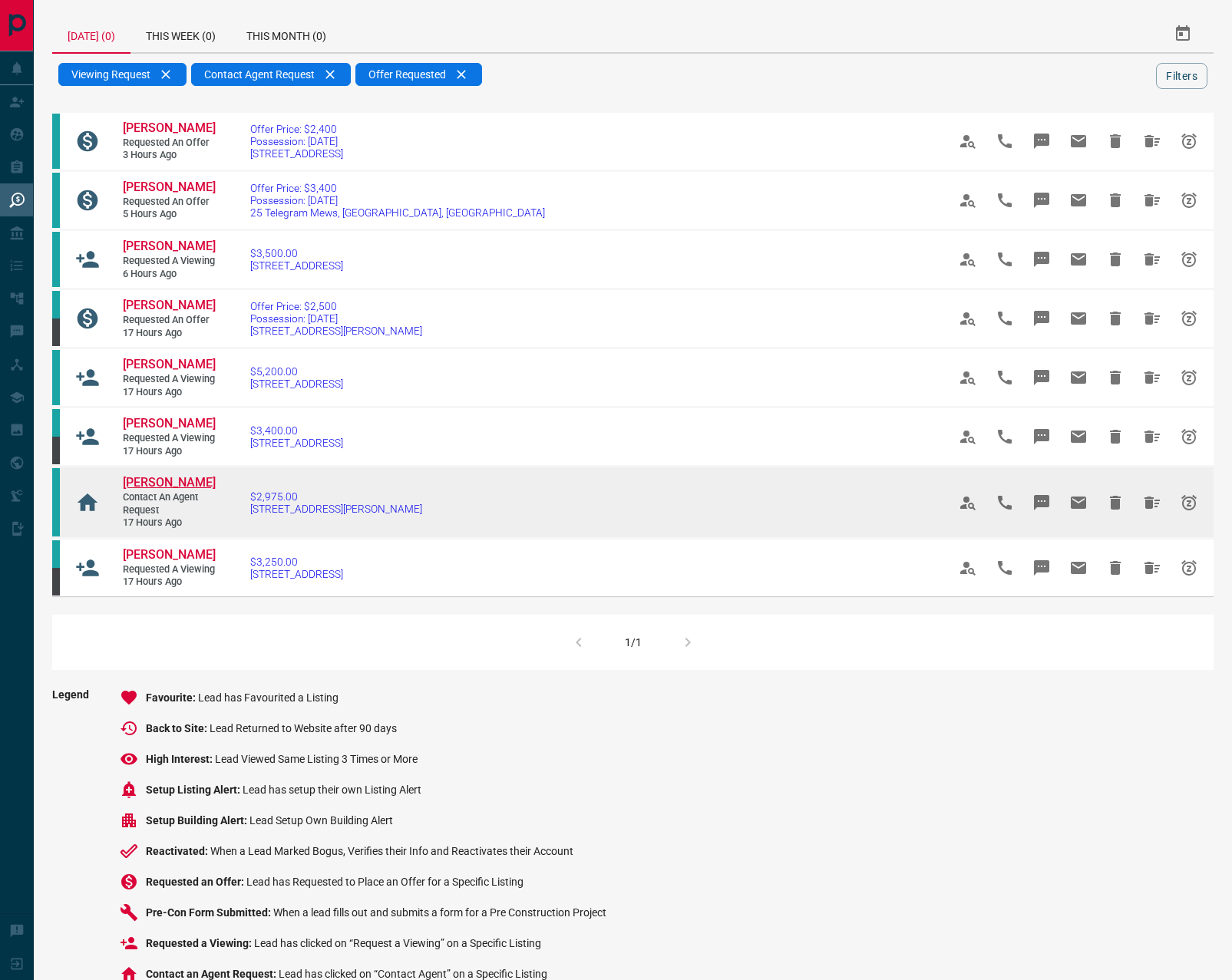
click at [173, 490] on span "[PERSON_NAME]" at bounding box center [168, 482] width 93 height 14
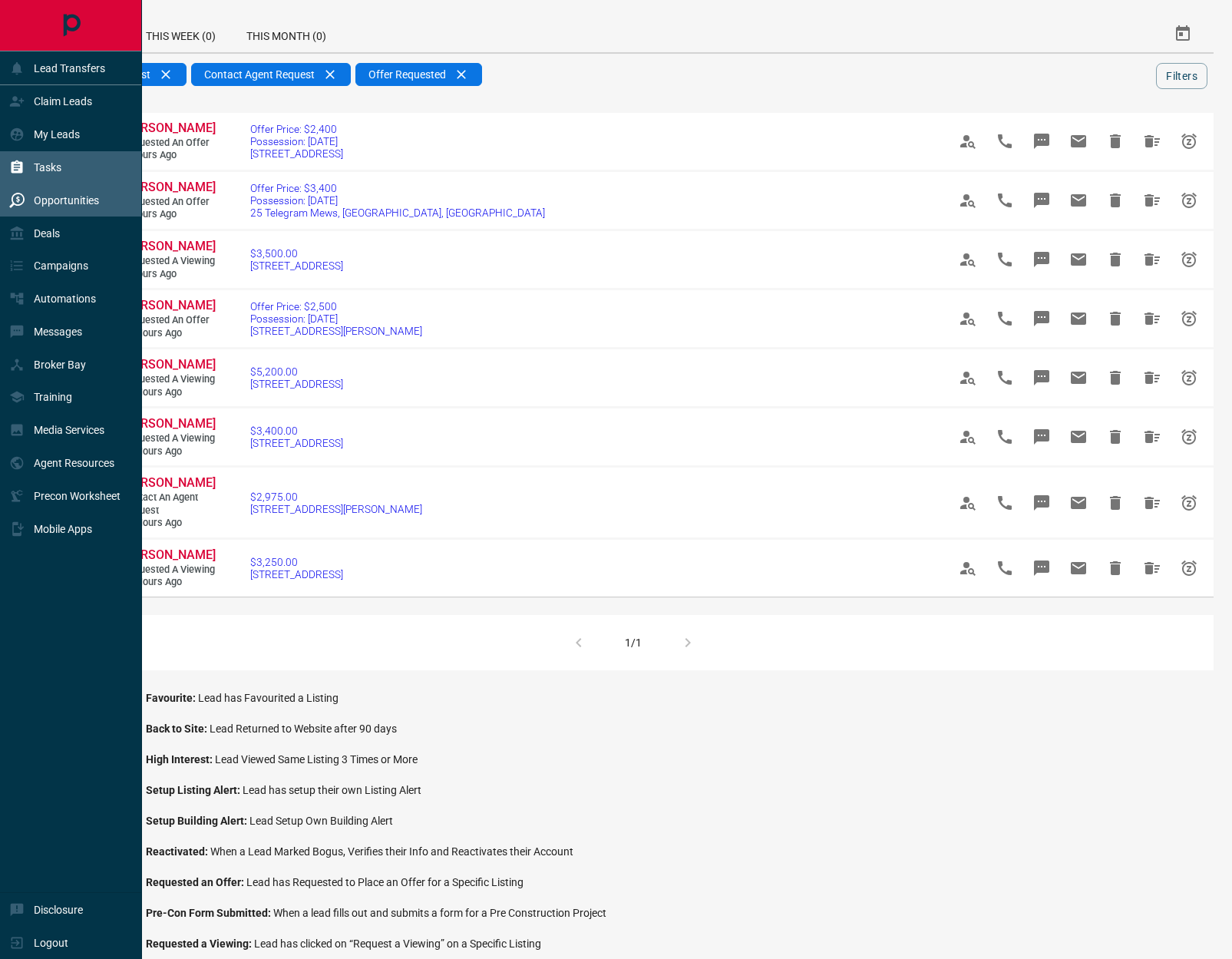
click at [56, 167] on p "Tasks" at bounding box center [47, 167] width 28 height 12
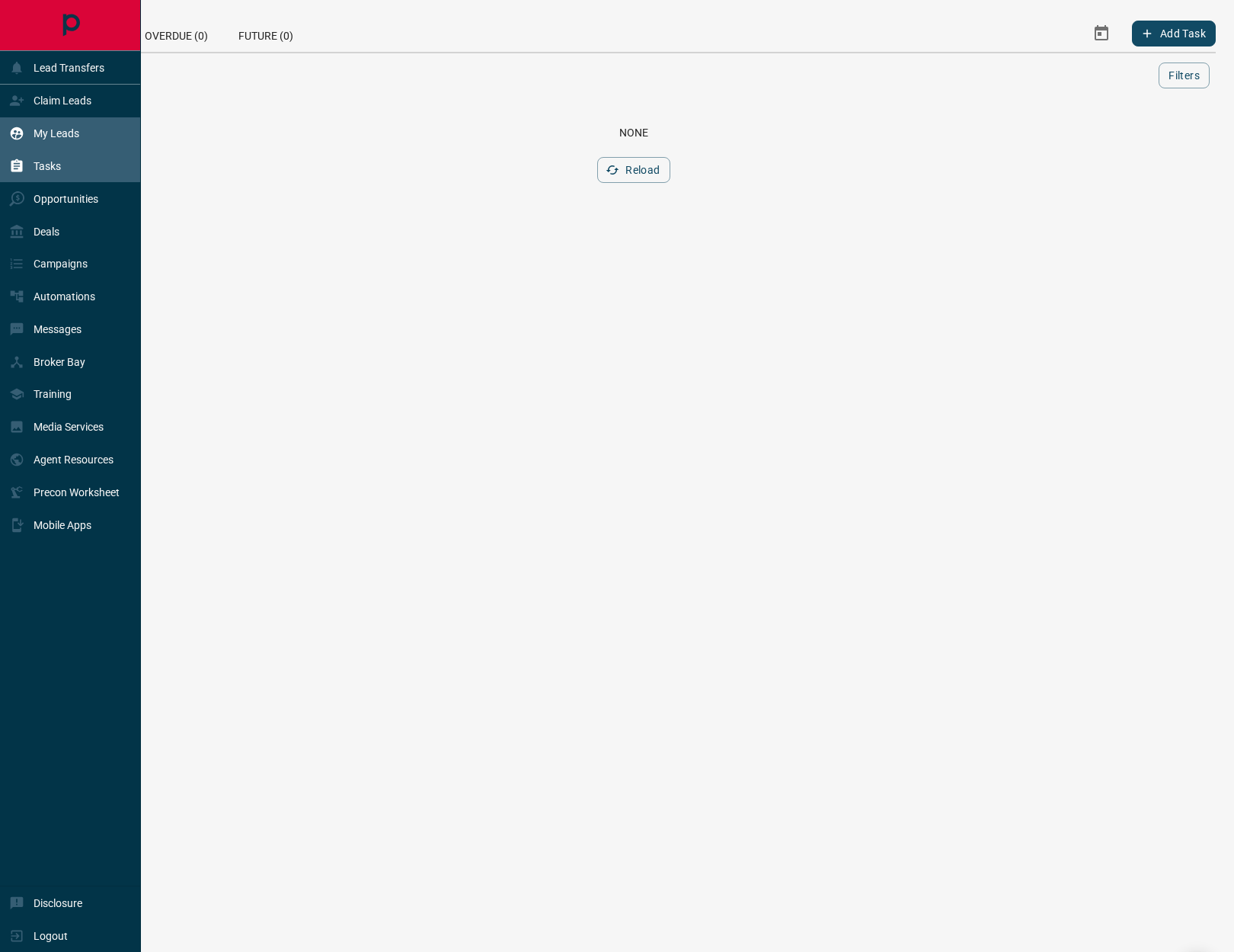
click at [54, 130] on p "My Leads" at bounding box center [56, 133] width 46 height 12
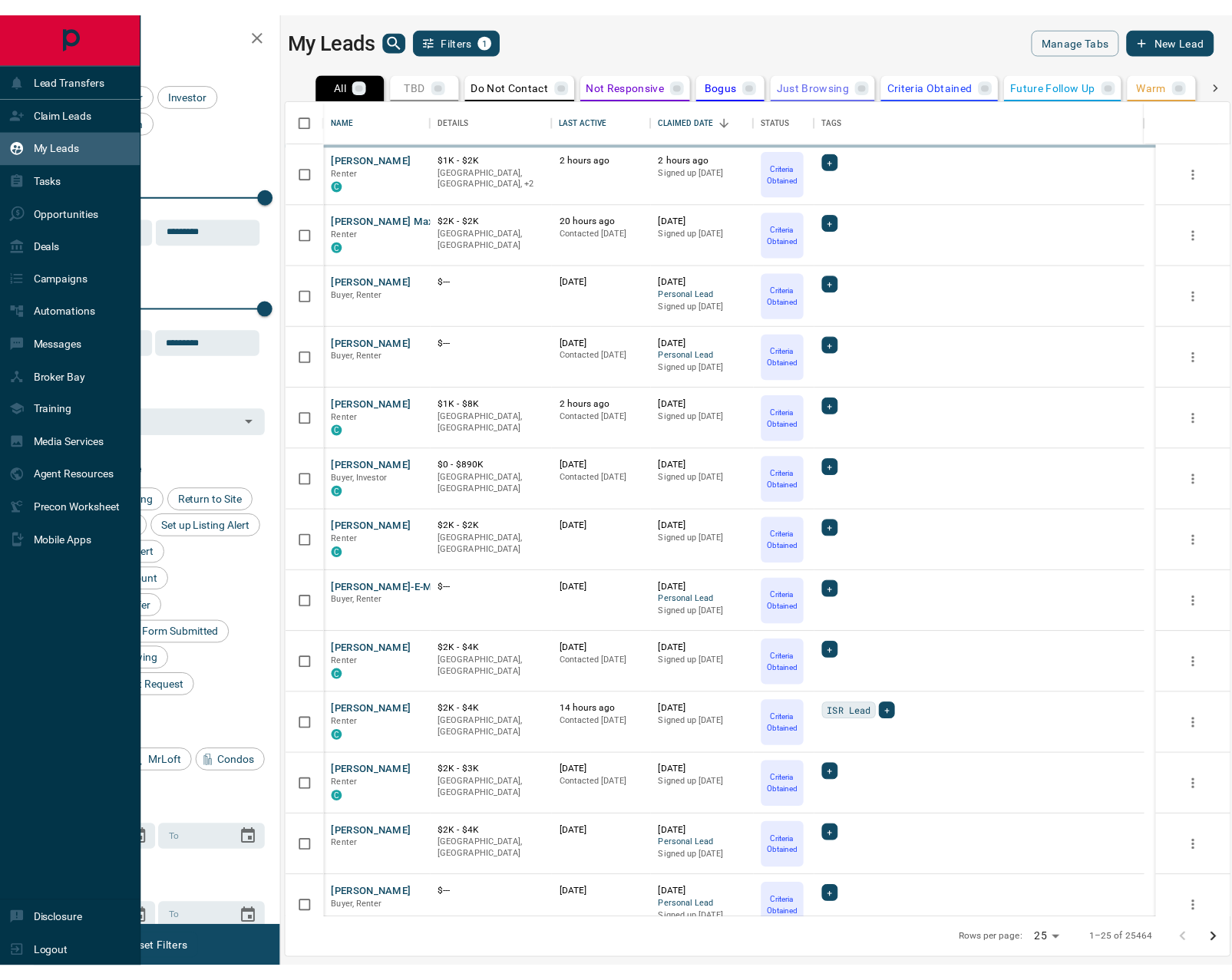
scroll to position [810, 942]
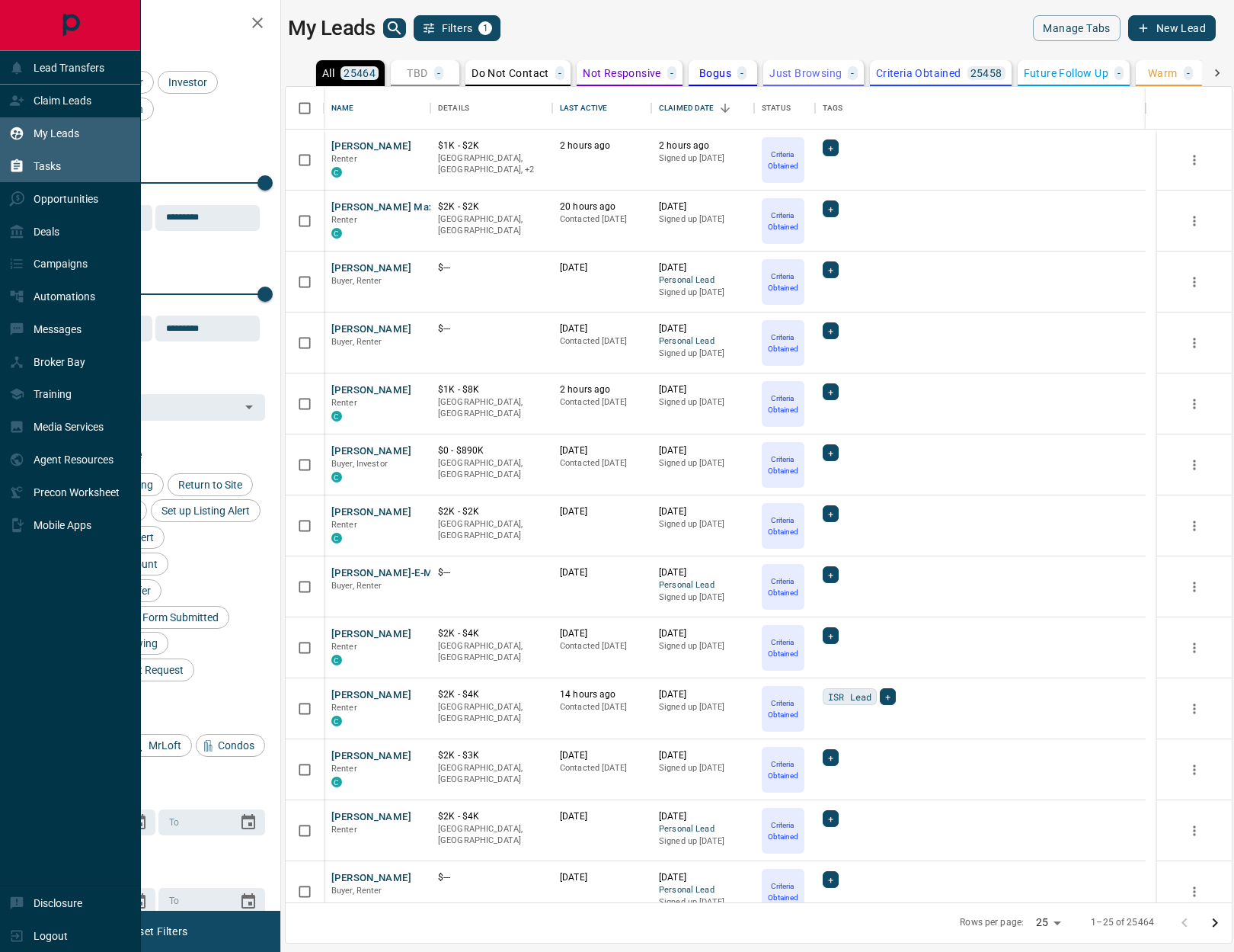
click at [52, 167] on p "Tasks" at bounding box center [47, 165] width 28 height 12
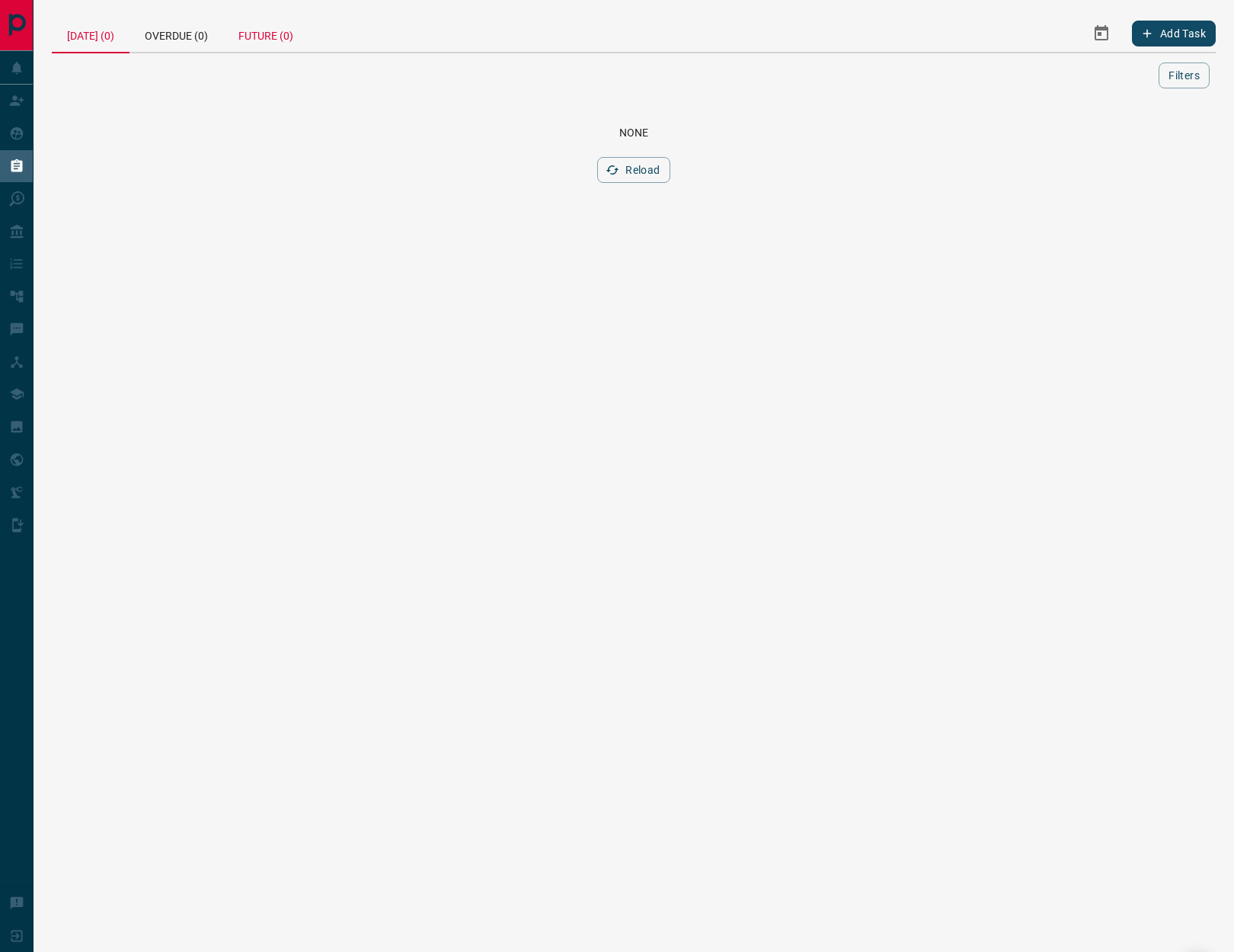
click at [275, 35] on div "Future (0)" at bounding box center [266, 33] width 85 height 37
click at [810, 71] on button "Filters" at bounding box center [1185, 75] width 51 height 26
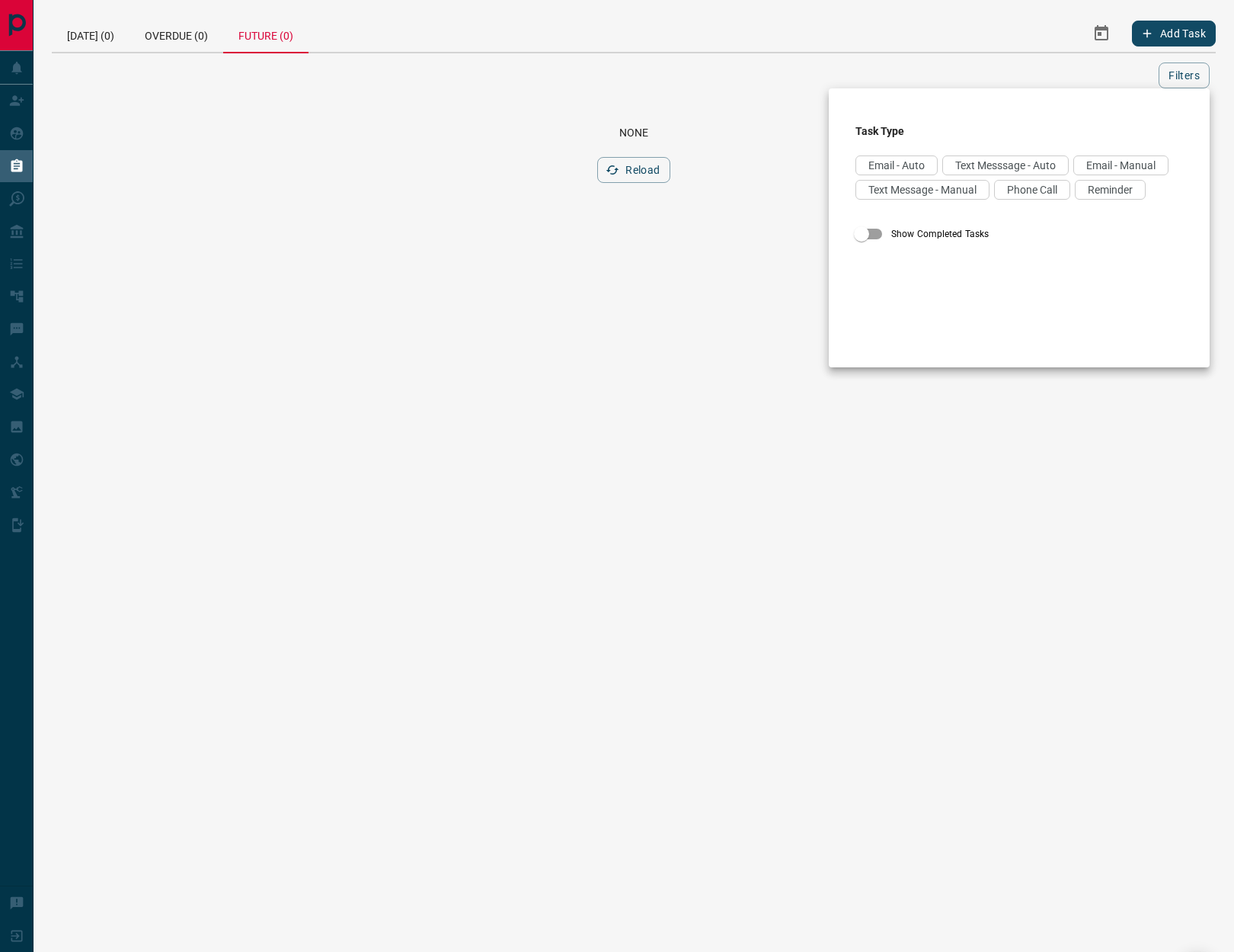
click at [810, 72] on div at bounding box center [617, 476] width 1234 height 952
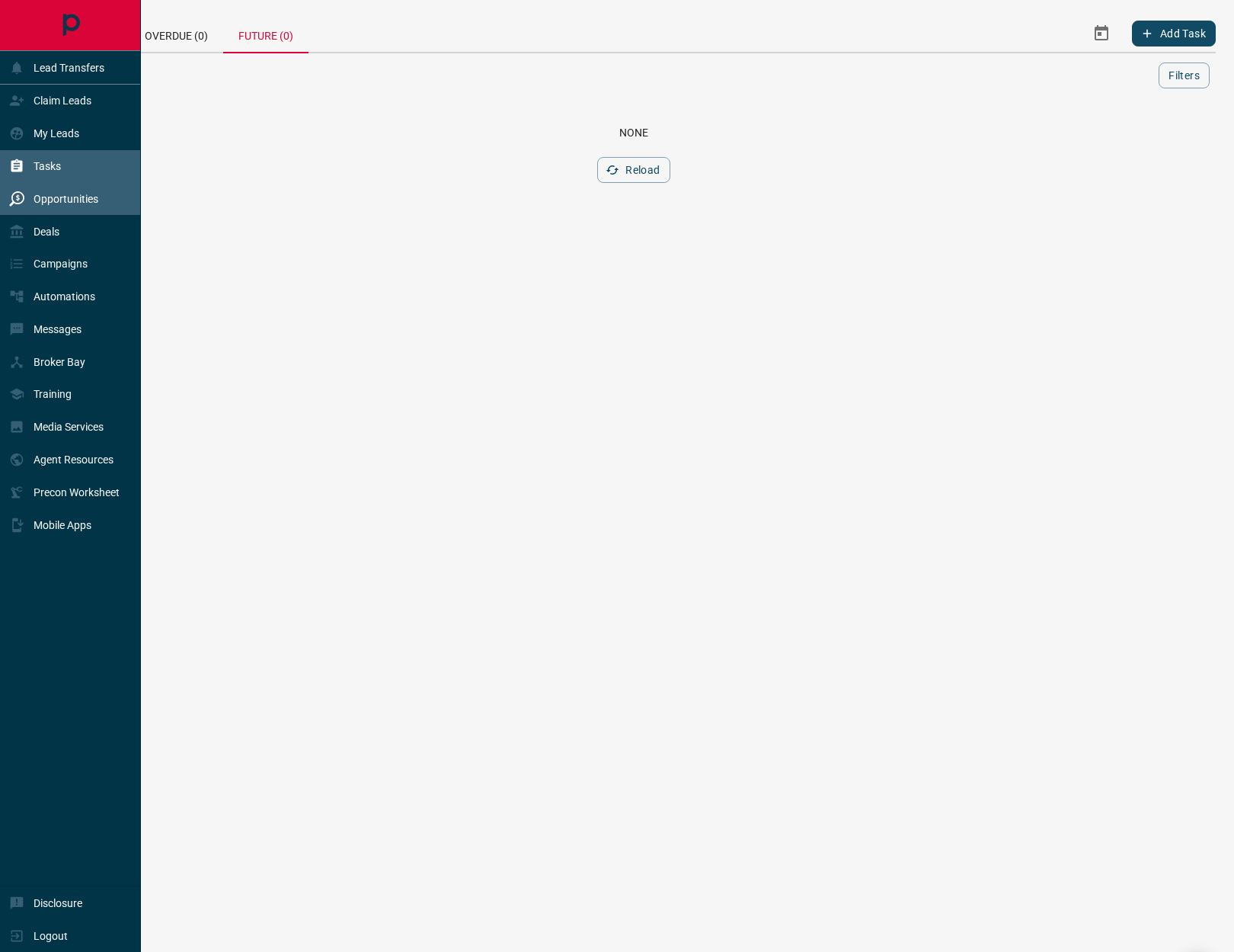
click at [58, 198] on p "Opportunities" at bounding box center [66, 199] width 65 height 12
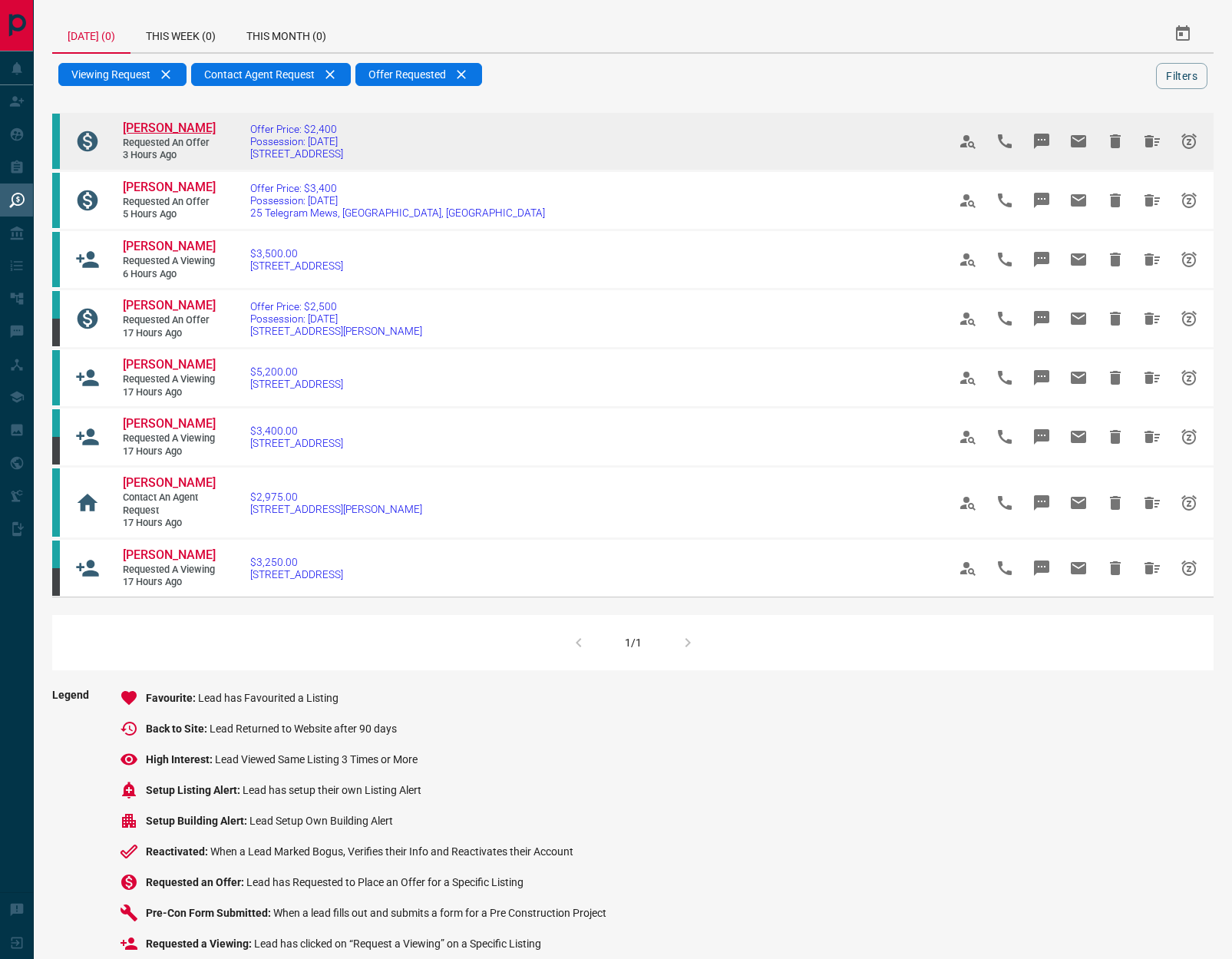
click at [159, 130] on span "[PERSON_NAME]" at bounding box center [168, 127] width 93 height 14
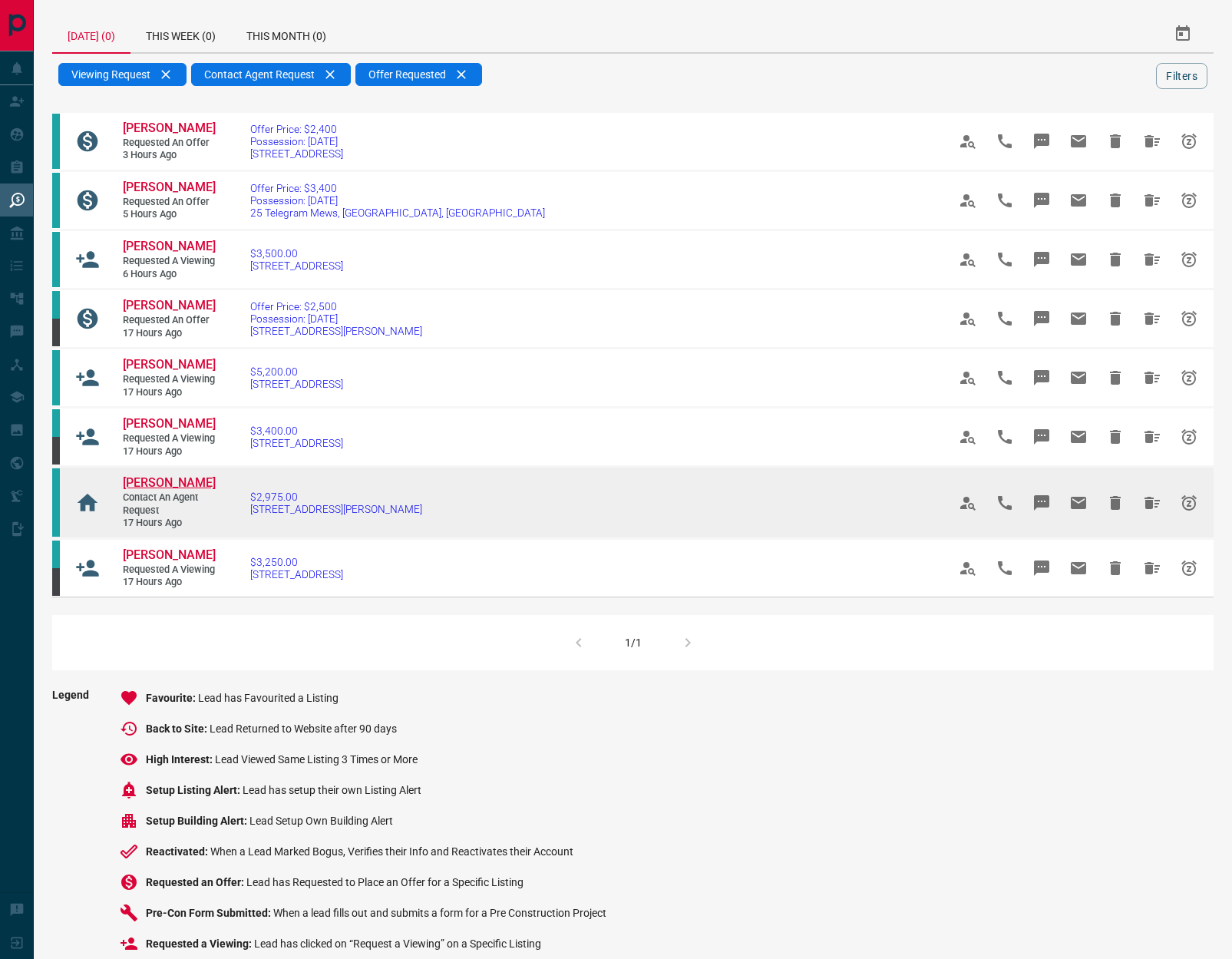
click at [172, 490] on span "[PERSON_NAME]" at bounding box center [168, 482] width 93 height 14
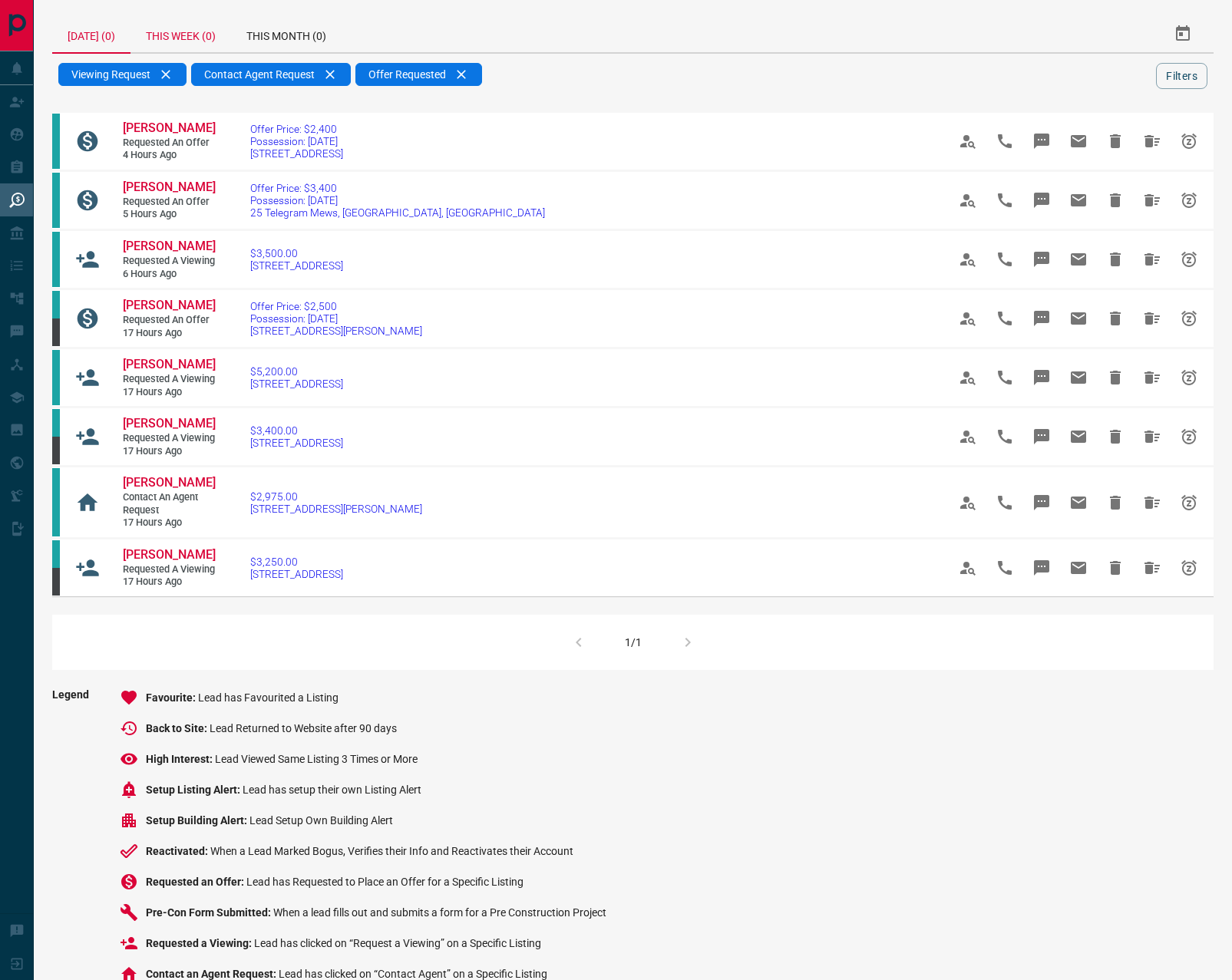
click at [208, 38] on div "This Week (0)" at bounding box center [180, 33] width 101 height 37
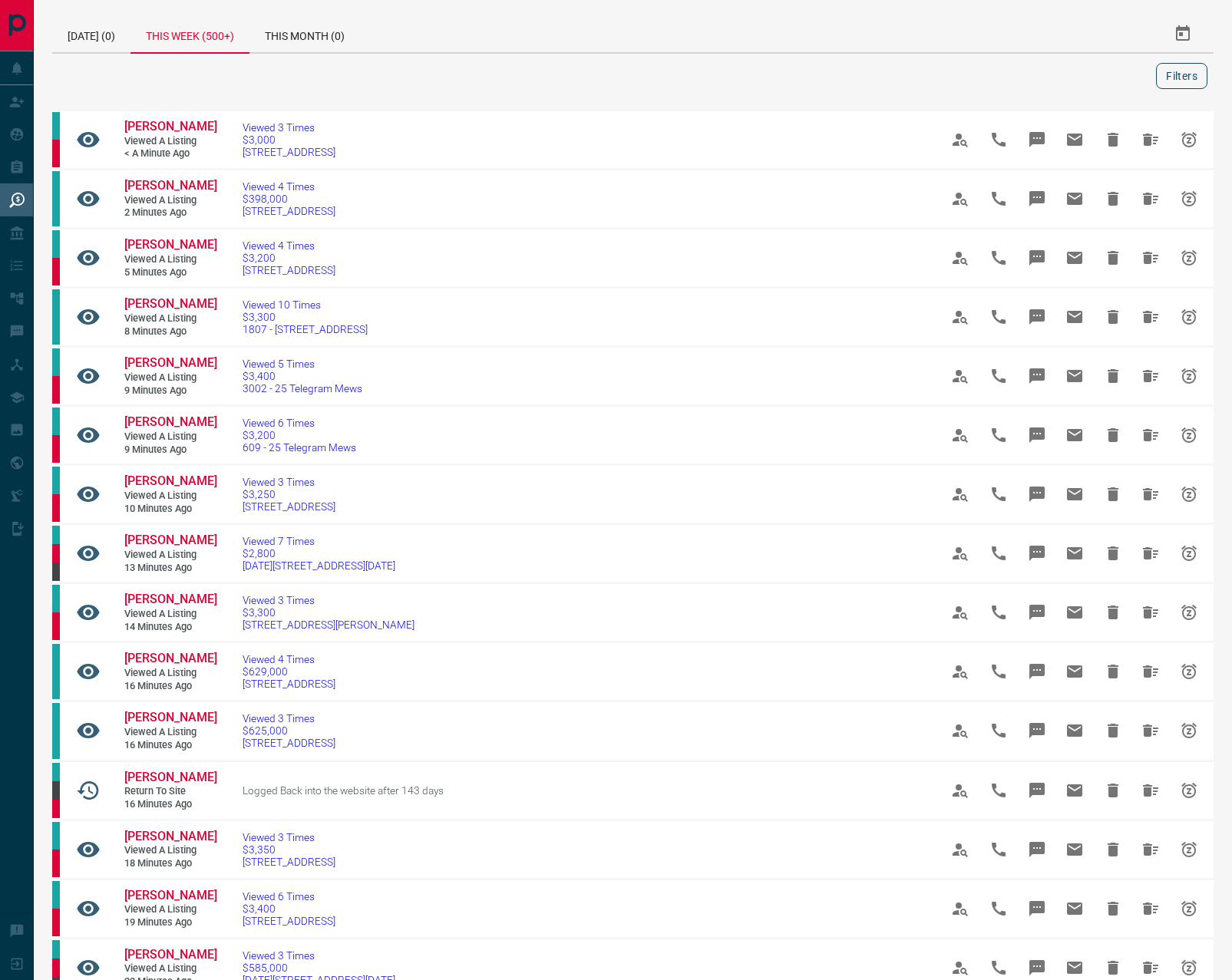
click at [817, 71] on button "Filters" at bounding box center [1182, 76] width 52 height 26
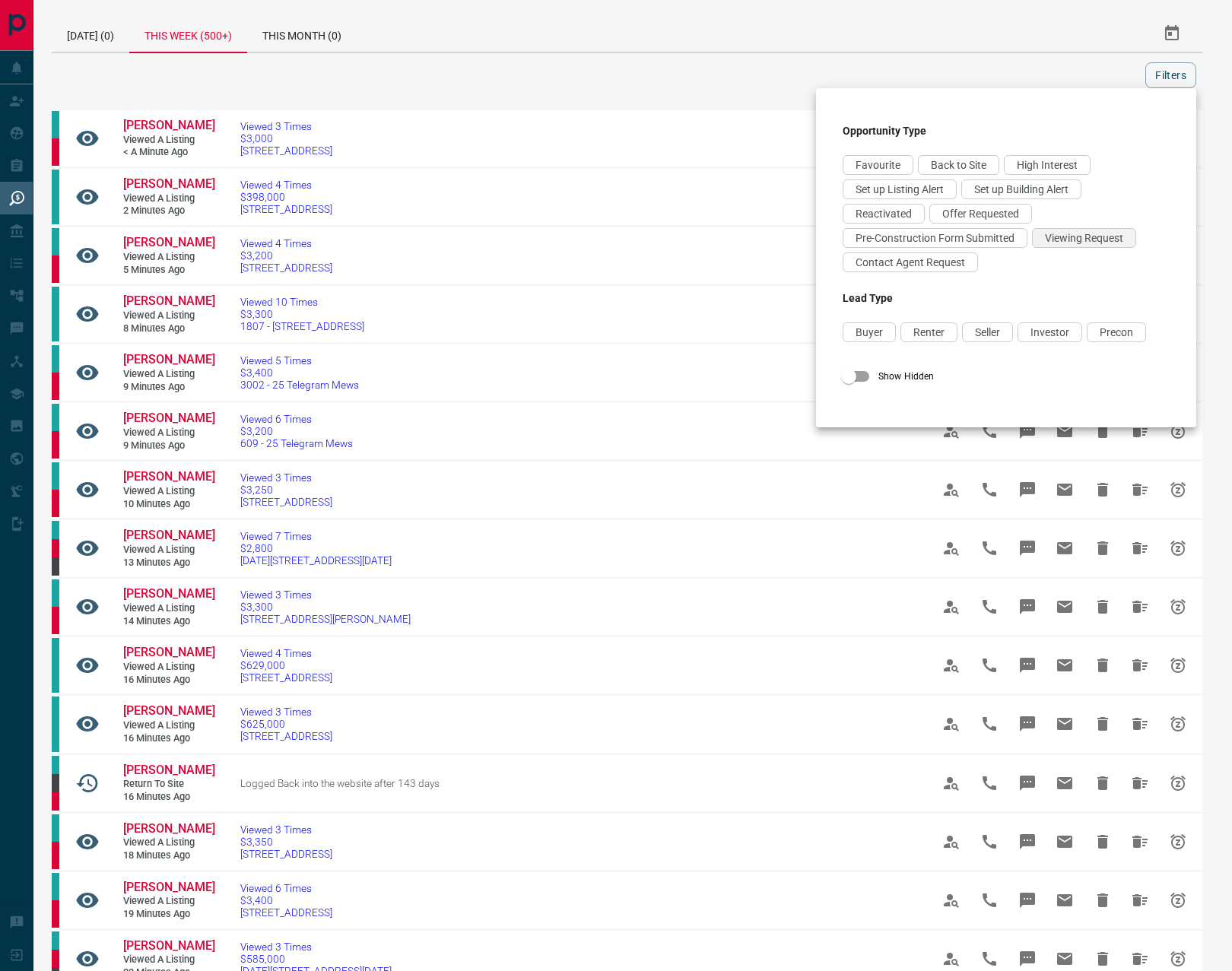
click at [809, 245] on div "Viewing Request" at bounding box center [1084, 238] width 104 height 20
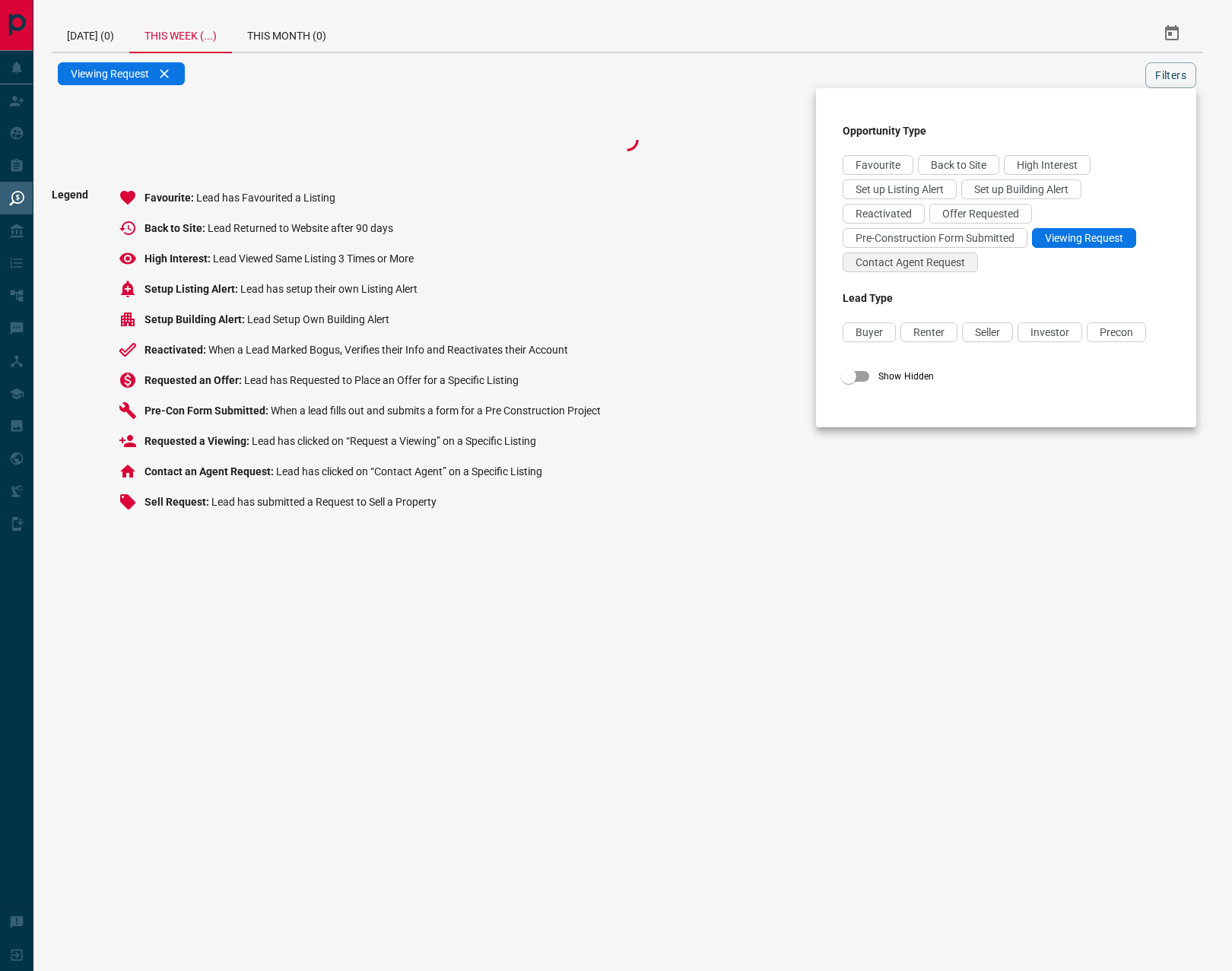
click at [809, 255] on div "Contact Agent Request" at bounding box center [910, 262] width 136 height 20
click at [809, 210] on span "Offer Requested" at bounding box center [981, 213] width 77 height 12
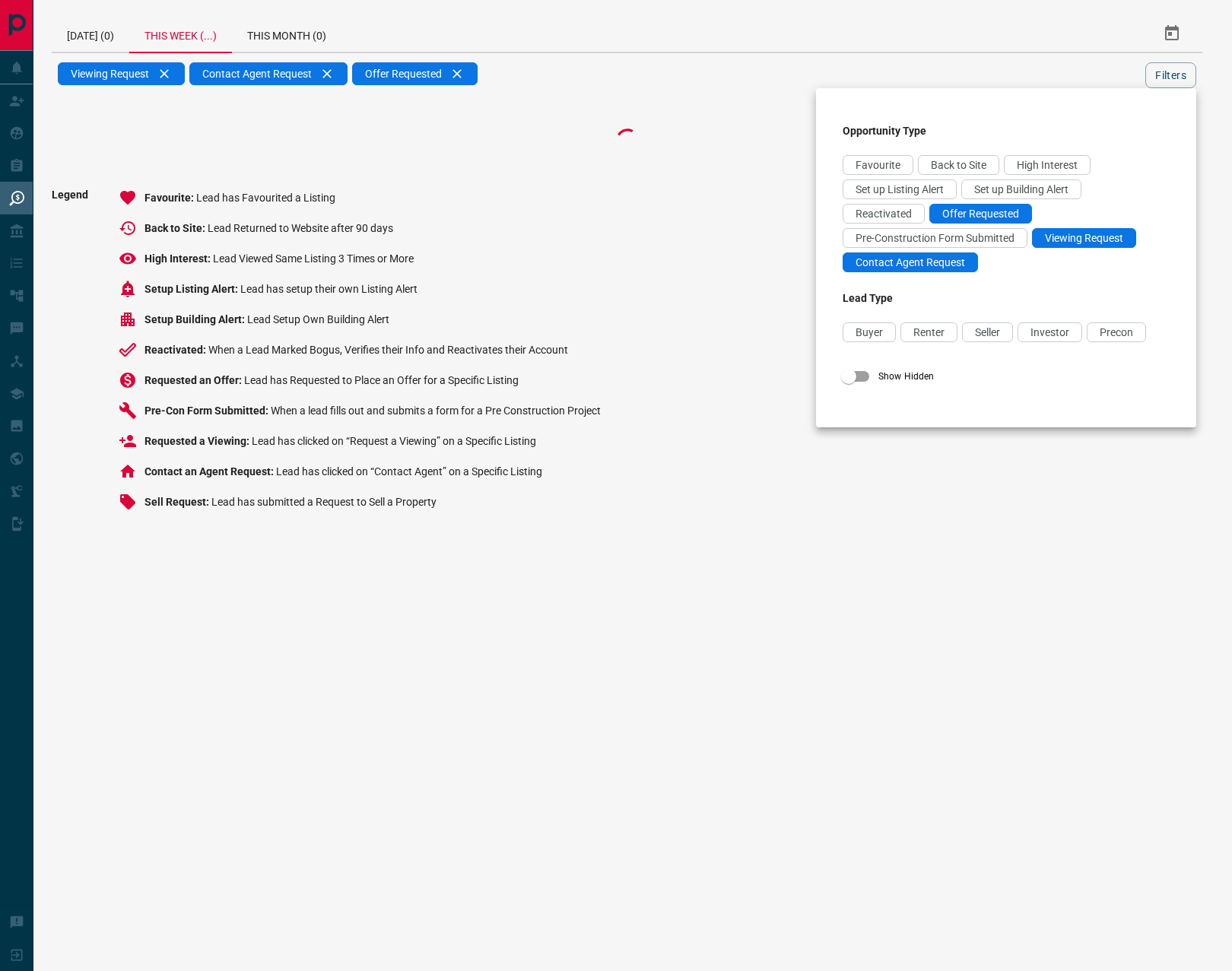
click at [809, 69] on div at bounding box center [616, 486] width 1232 height 971
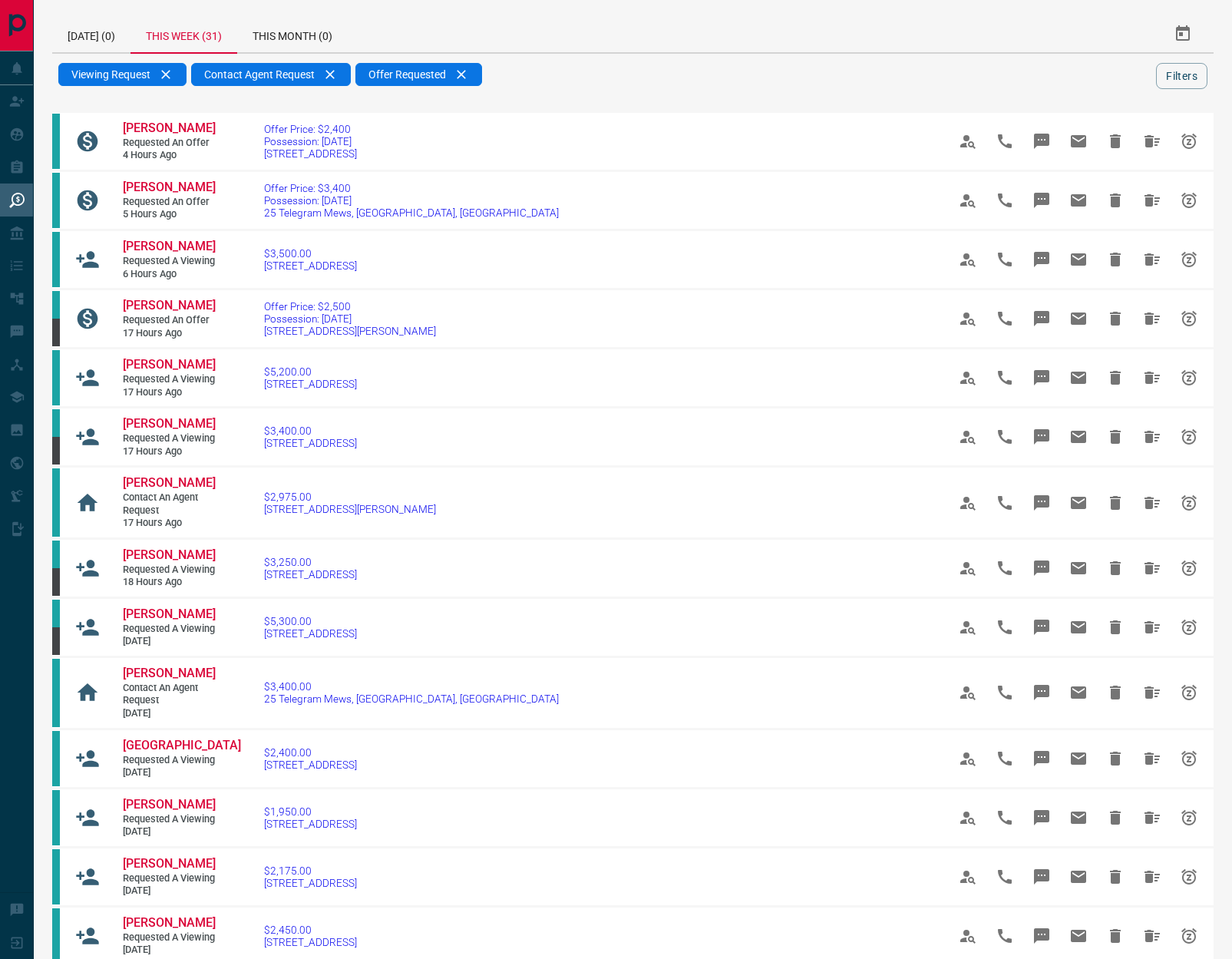
scroll to position [992, 0]
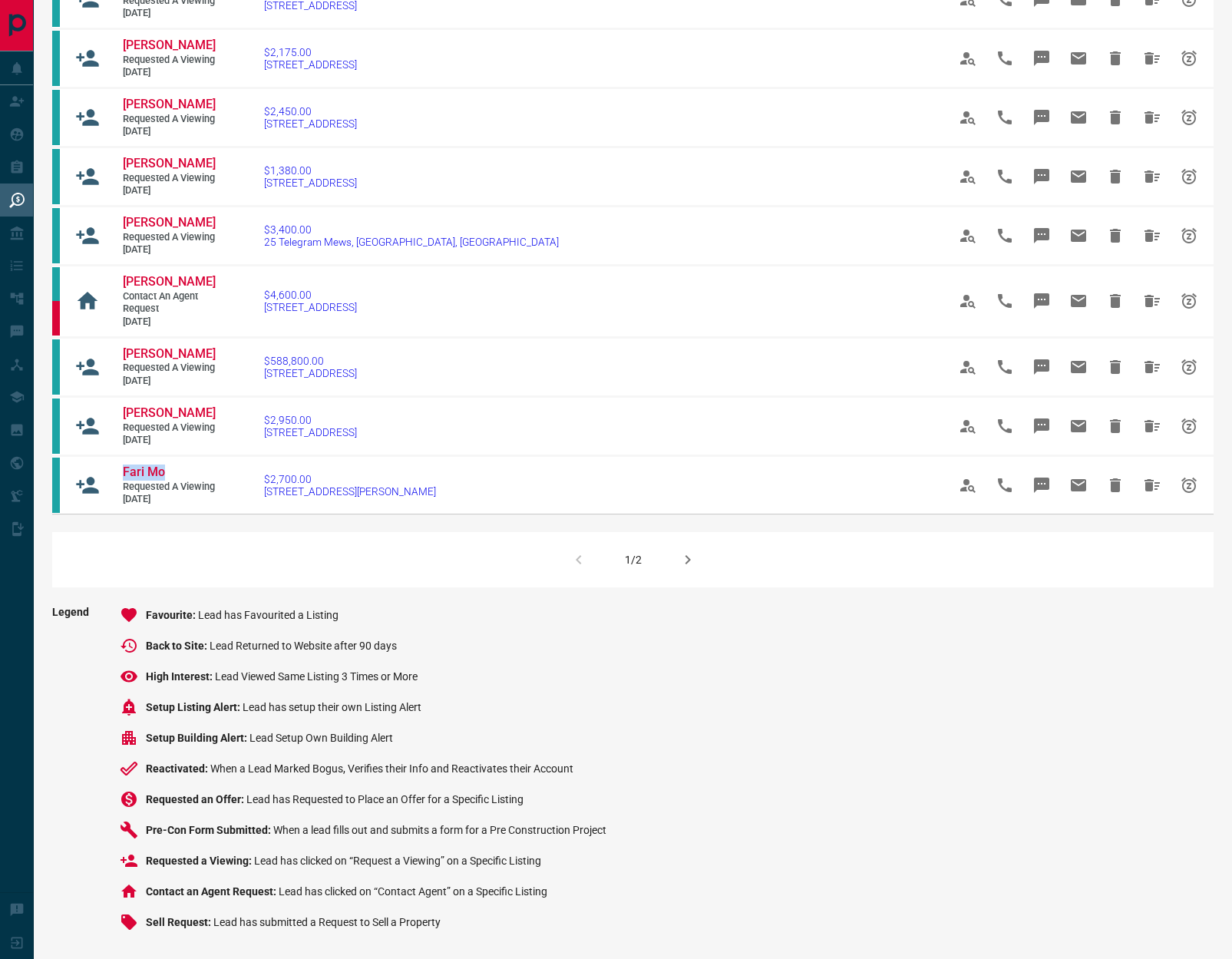
click at [686, 569] on icon "button" at bounding box center [687, 559] width 18 height 18
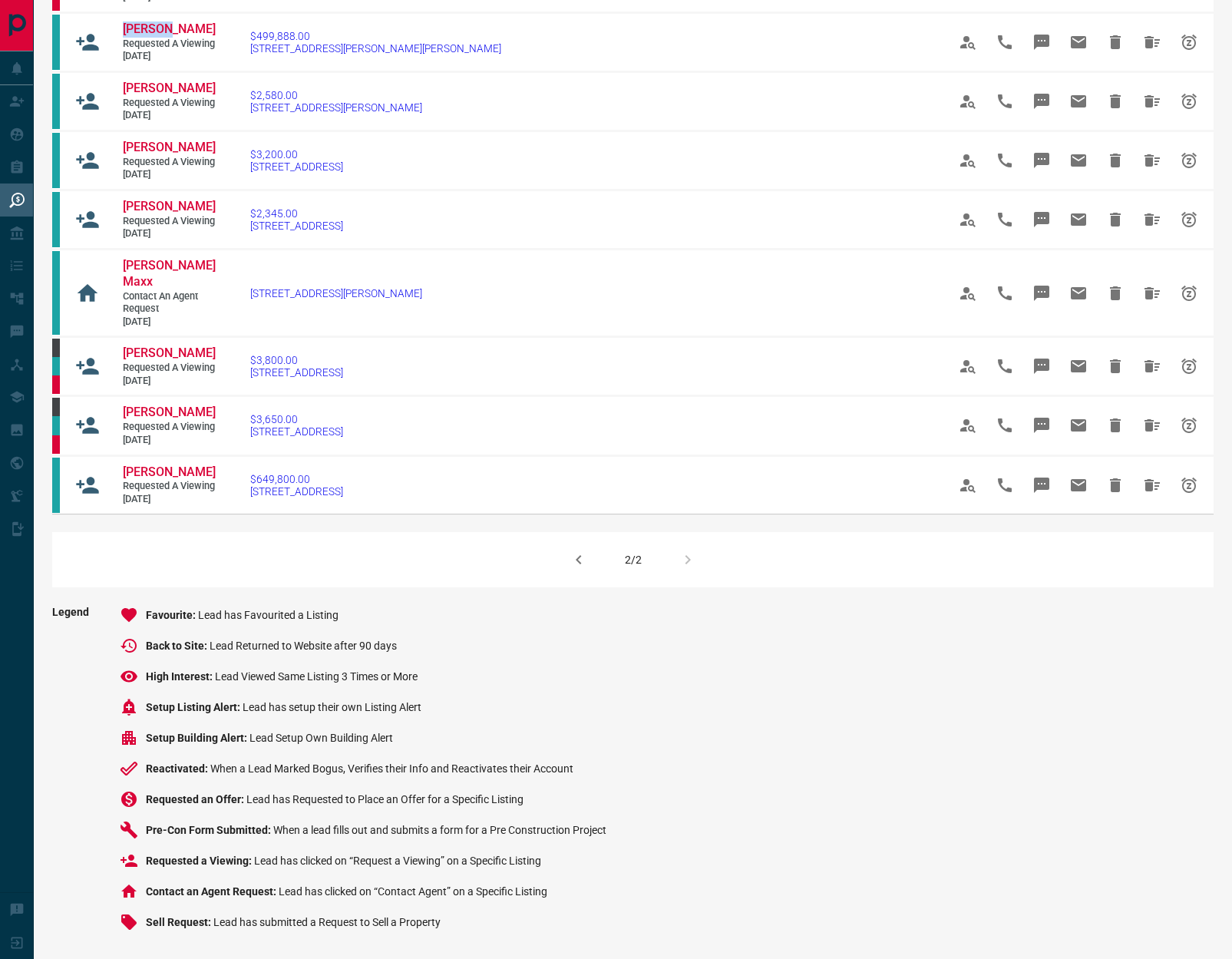
scroll to position [0, 0]
